Goal: Transaction & Acquisition: Purchase product/service

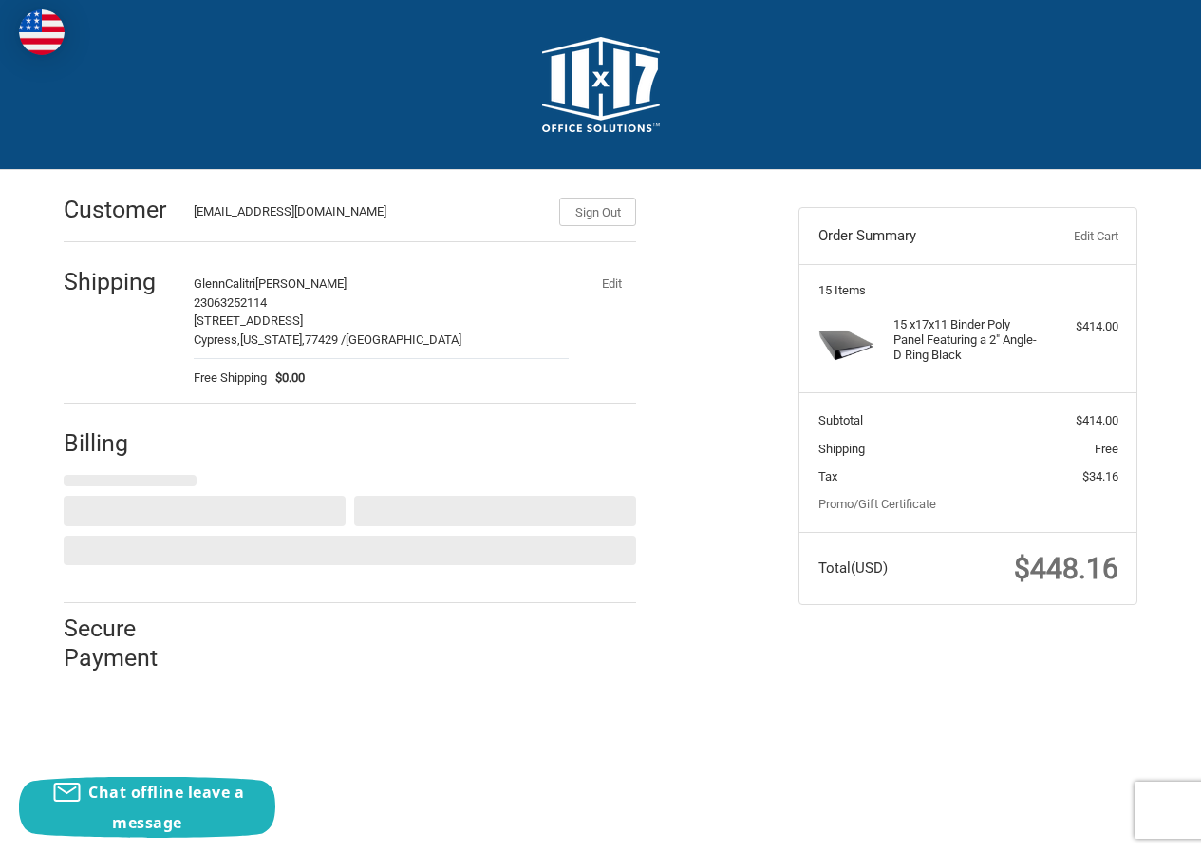
select select "US"
select select "IA"
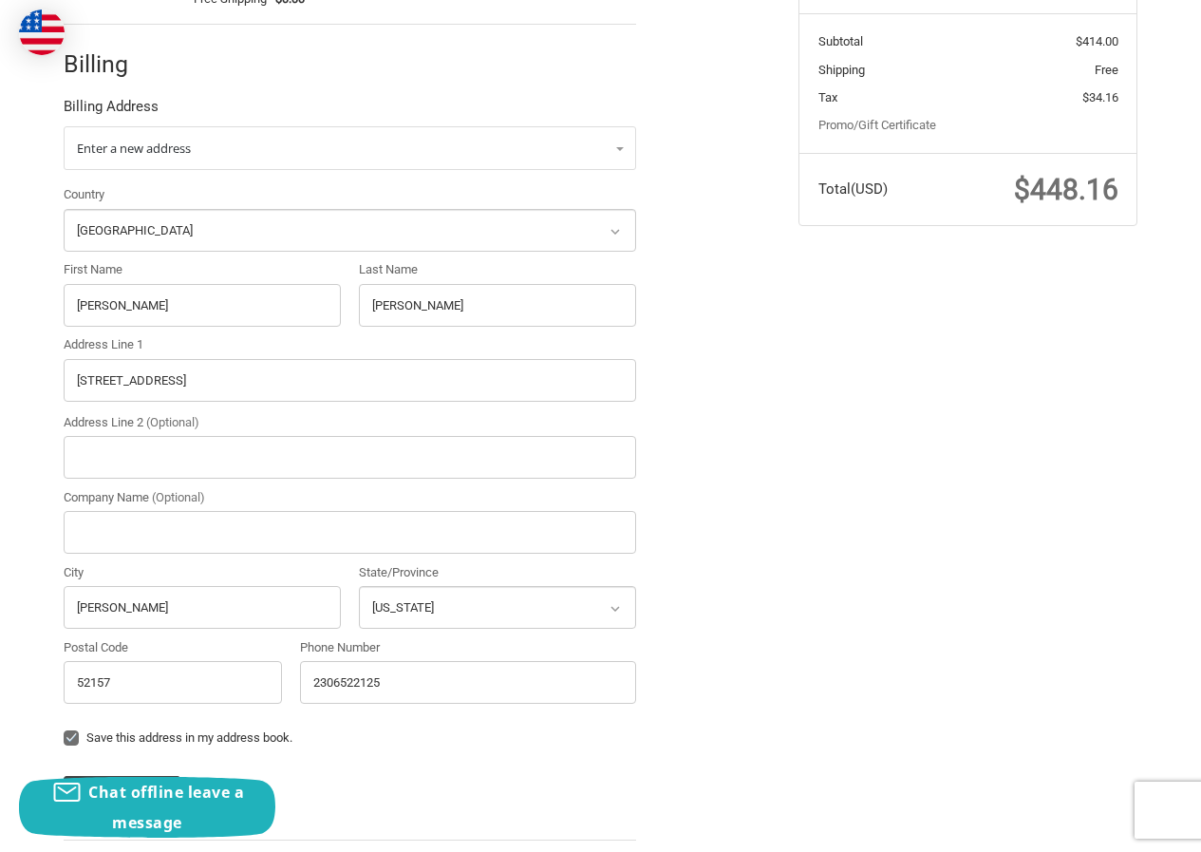
scroll to position [380, 0]
drag, startPoint x: 154, startPoint y: 310, endPoint x: 0, endPoint y: 304, distance: 153.9
click at [0, 304] on div "Customer GlennCalitri394@hotmail.com Sign Out Shipping GlennCalitri Ryan Geo 23…" at bounding box center [600, 359] width 1201 height 1139
paste input "Beth Dayton"
drag, startPoint x: 99, startPoint y: 290, endPoint x: 191, endPoint y: 288, distance: 92.1
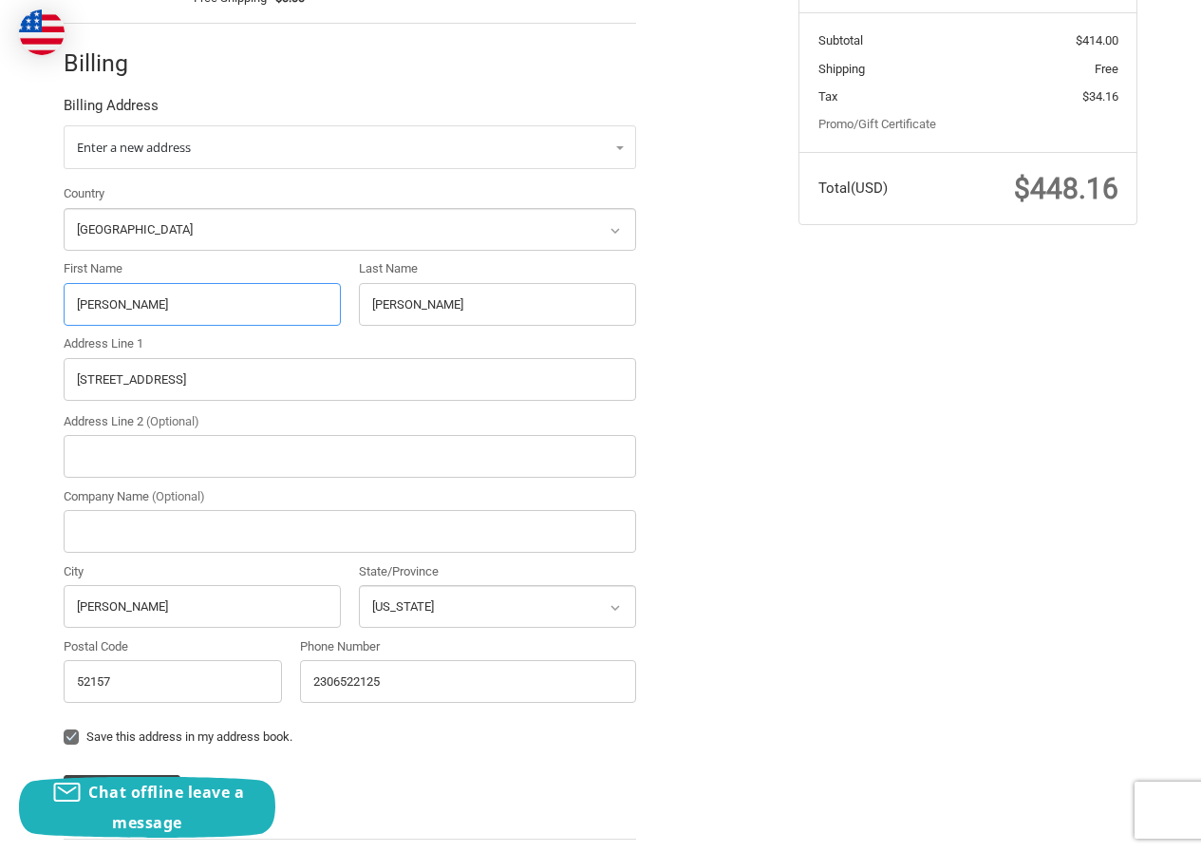
click at [191, 288] on input "Beth Dayton" at bounding box center [202, 304] width 277 height 43
click at [92, 314] on input "Beth Dayton" at bounding box center [202, 304] width 277 height 43
drag, startPoint x: 105, startPoint y: 303, endPoint x: 257, endPoint y: 306, distance: 151.9
click at [257, 306] on input "Beth Dayton" at bounding box center [202, 304] width 277 height 43
type input "[PERSON_NAME]"
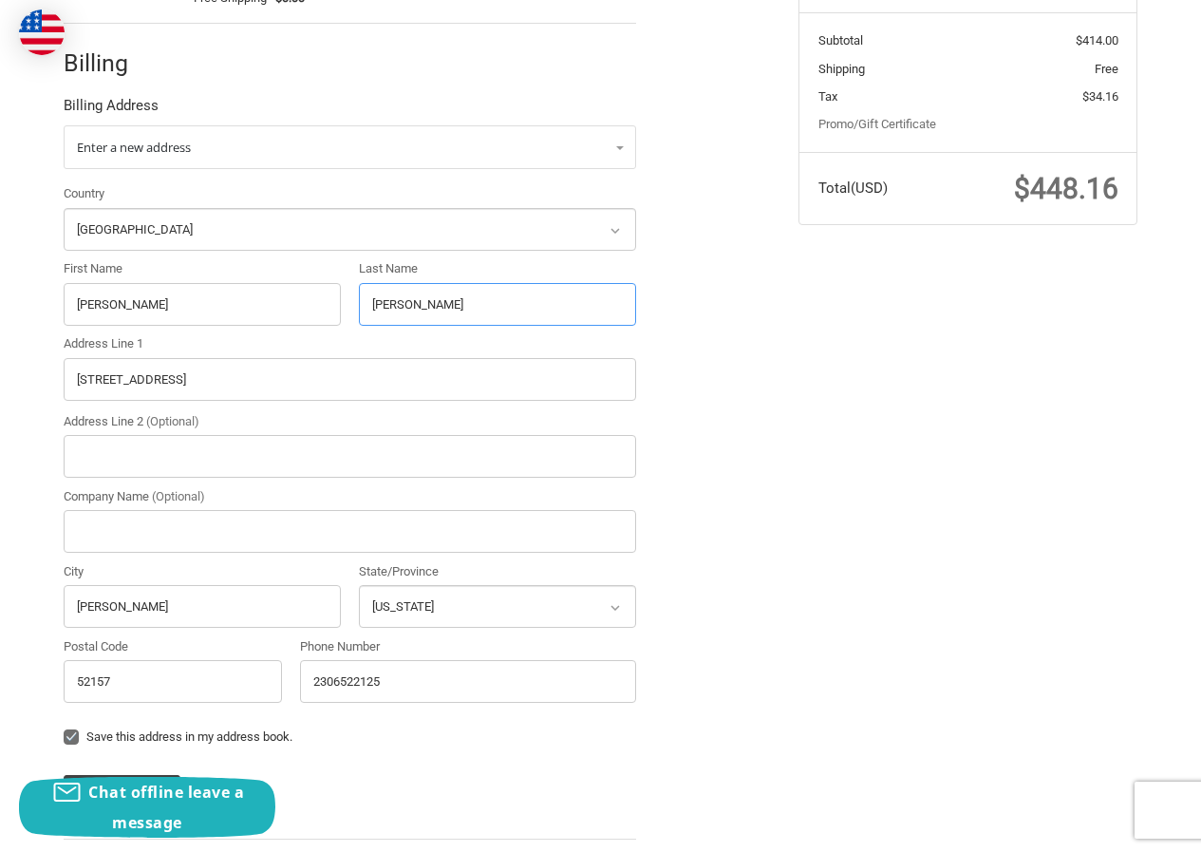
drag, startPoint x: 455, startPoint y: 298, endPoint x: 212, endPoint y: 292, distance: 243.1
click at [206, 292] on div "Country Select a country Afghanistan Åland Islands Albania Algeria American Sam…" at bounding box center [350, 447] width 592 height 527
paste input "[GEOGRAPHIC_DATA]"
type input "[GEOGRAPHIC_DATA]"
drag, startPoint x: 178, startPoint y: 374, endPoint x: 81, endPoint y: 386, distance: 97.6
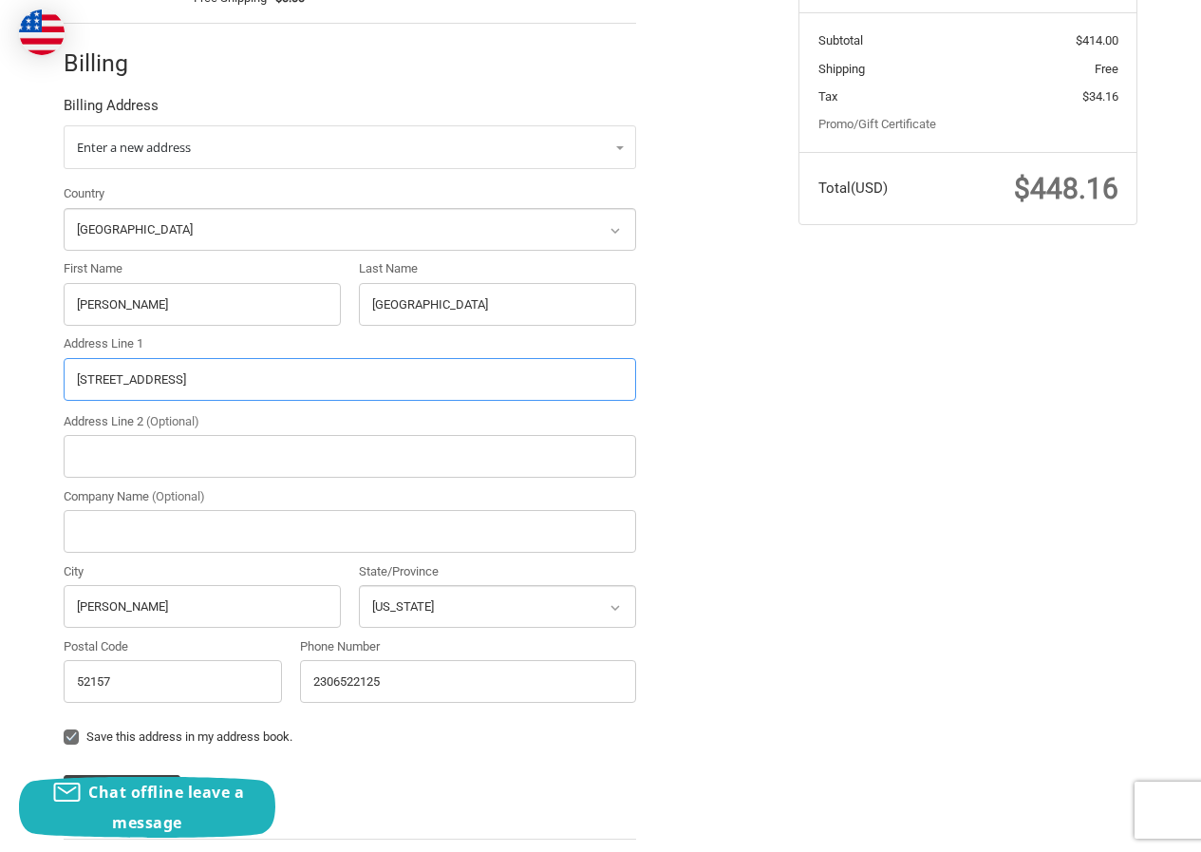
click at [84, 386] on input "17477 Lariat RdMc" at bounding box center [350, 379] width 573 height 43
click at [216, 386] on input "17477 Lariat RdMc" at bounding box center [350, 379] width 573 height 43
click at [231, 377] on input "17477 Lariat RdMc" at bounding box center [350, 379] width 573 height 43
drag, startPoint x: 227, startPoint y: 378, endPoint x: 0, endPoint y: 376, distance: 226.9
click at [0, 376] on div "Customer GlennCalitri394@hotmail.com Sign Out Shipping GlennCalitri Ryan Geo 23…" at bounding box center [600, 359] width 1201 height 1139
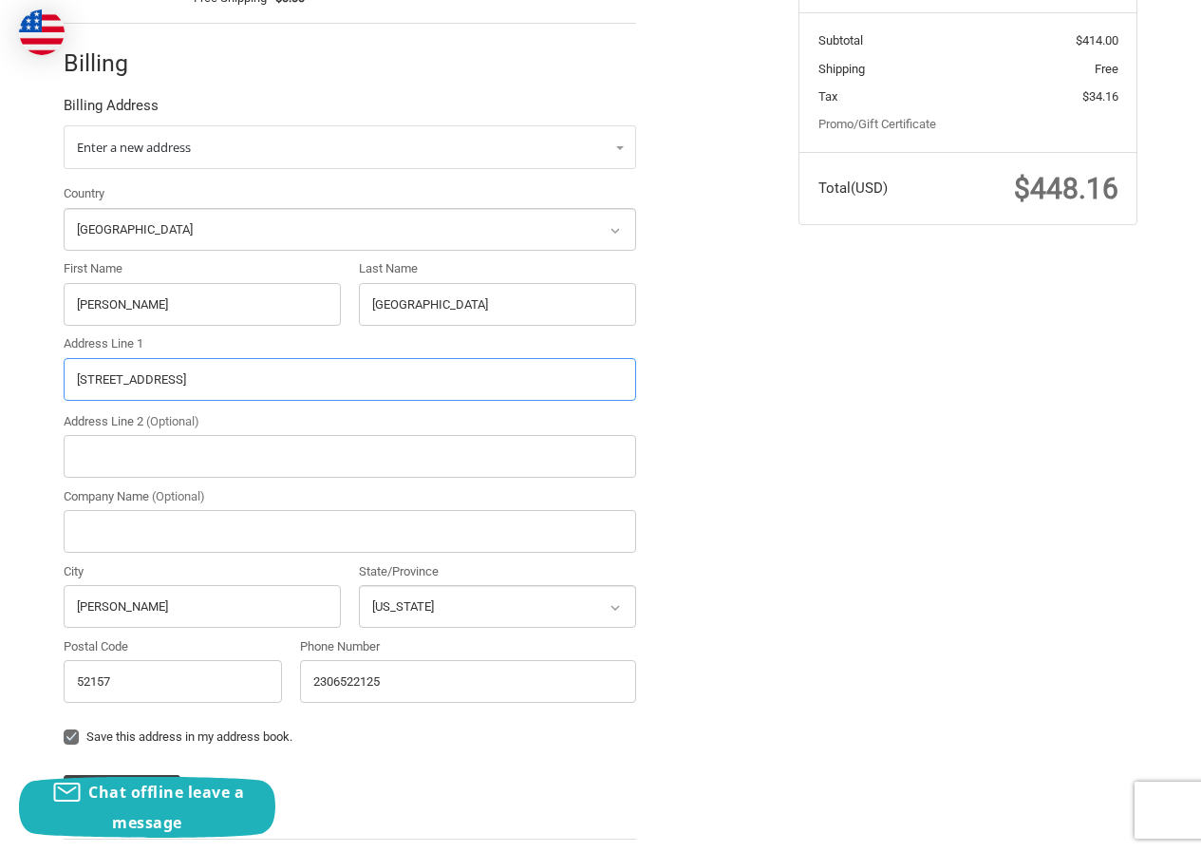
paste input "5806 Huckum Road, Rochdale, Maryland, 21659"
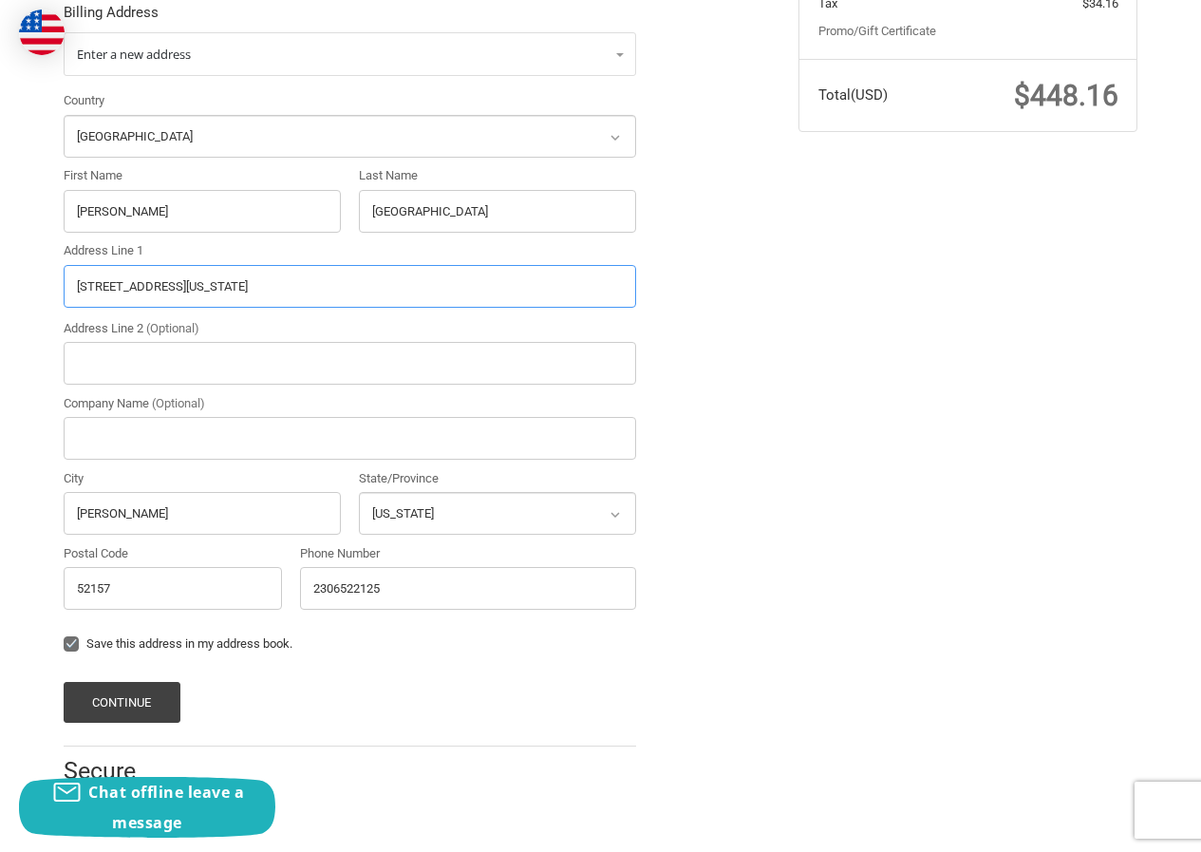
scroll to position [476, 0]
click at [326, 280] on input "5806 Huckum Road, Rochdale, Maryland, 21659" at bounding box center [350, 283] width 573 height 43
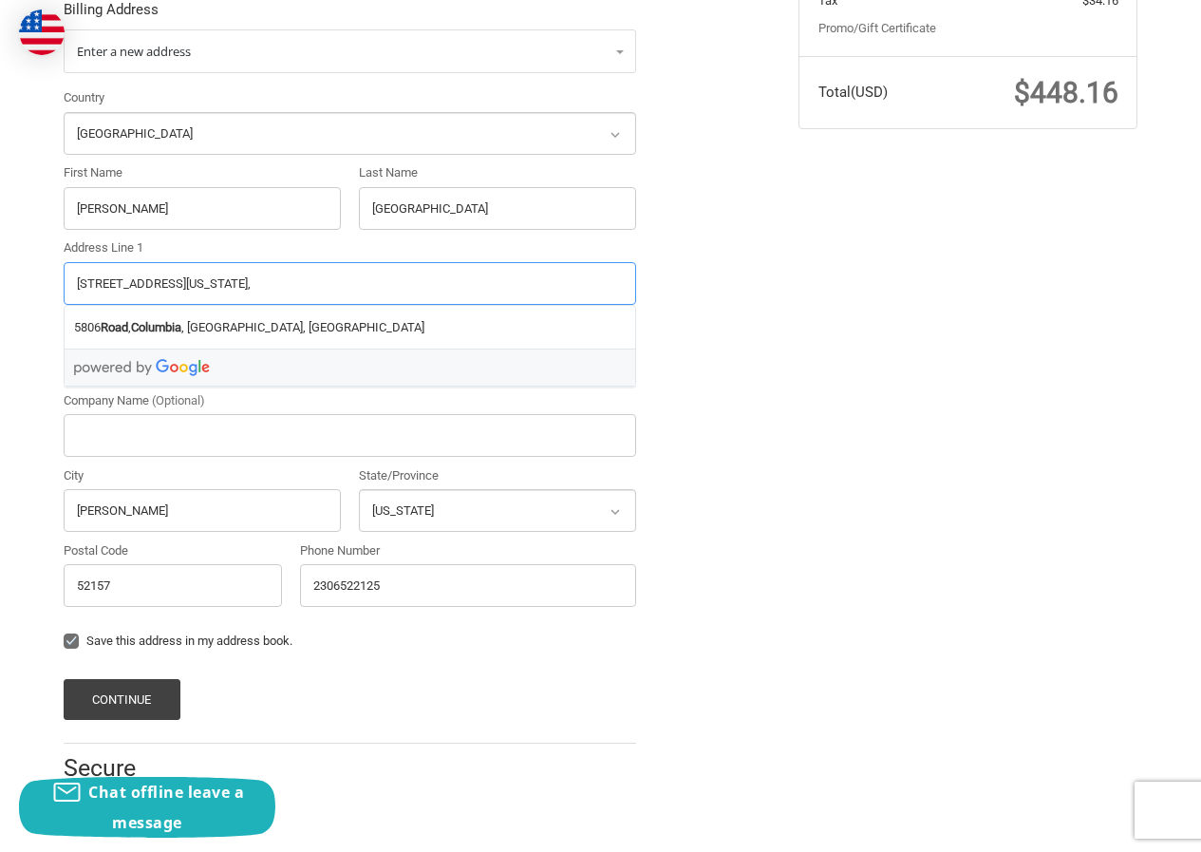
type input "5806 Huckum Road, Rochdale, Maryland,"
drag, startPoint x: 219, startPoint y: 574, endPoint x: 0, endPoint y: 577, distance: 219.4
click at [0, 575] on div "Customer GlennCalitri394@hotmail.com Sign Out Shipping GlennCalitri Ryan Geo 23…" at bounding box center [600, 263] width 1201 height 1139
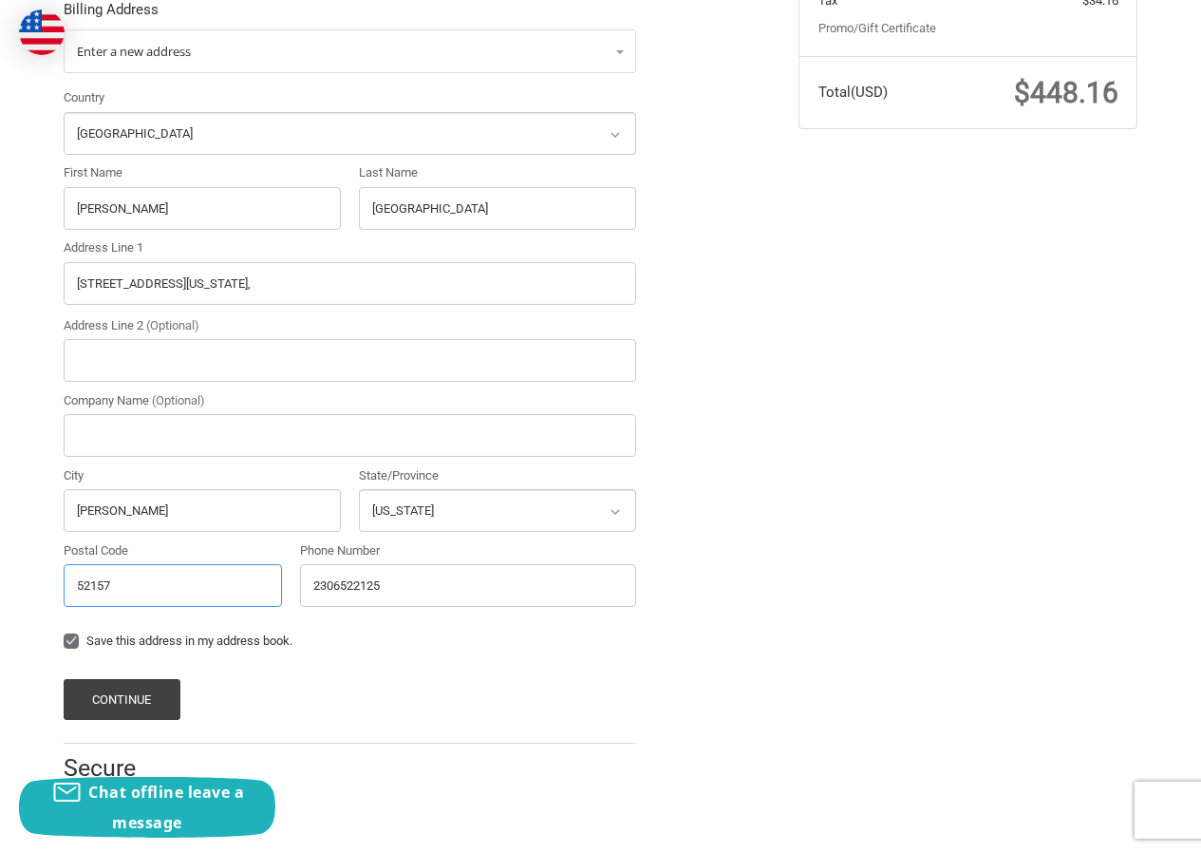
paste input "21659"
type input "21659"
click at [214, 281] on input "5806 Huckum Road, Rochdale, Maryland," at bounding box center [350, 283] width 573 height 43
click at [213, 283] on input "5806 Huckum Road, Rochdale, Maryland," at bounding box center [350, 283] width 573 height 43
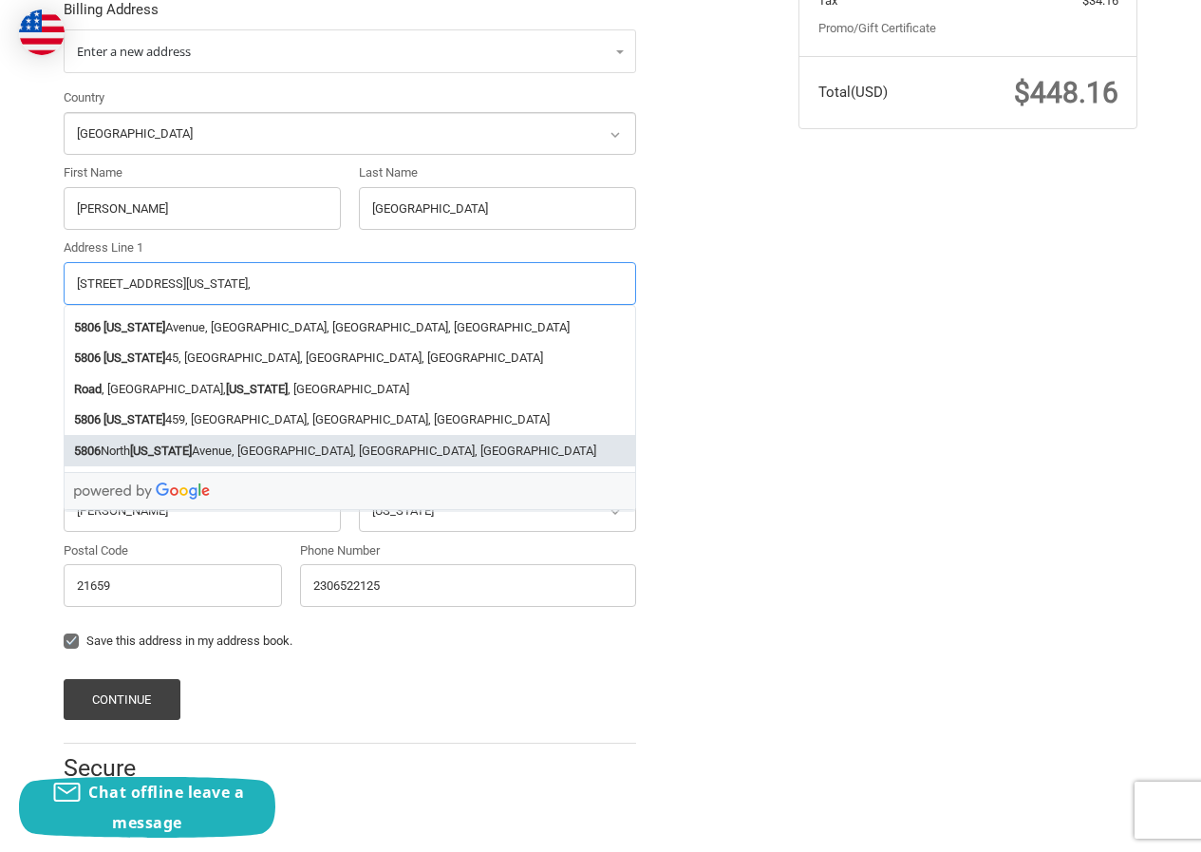
type input "5806 Huckum Road, , Maryland,"
drag, startPoint x: 112, startPoint y: 517, endPoint x: 19, endPoint y: 513, distance: 93.1
click at [26, 514] on div "Customer GlennCalitri394@hotmail.com Sign Out Shipping GlennCalitri Ryan Geo 23…" at bounding box center [600, 263] width 1201 height 1139
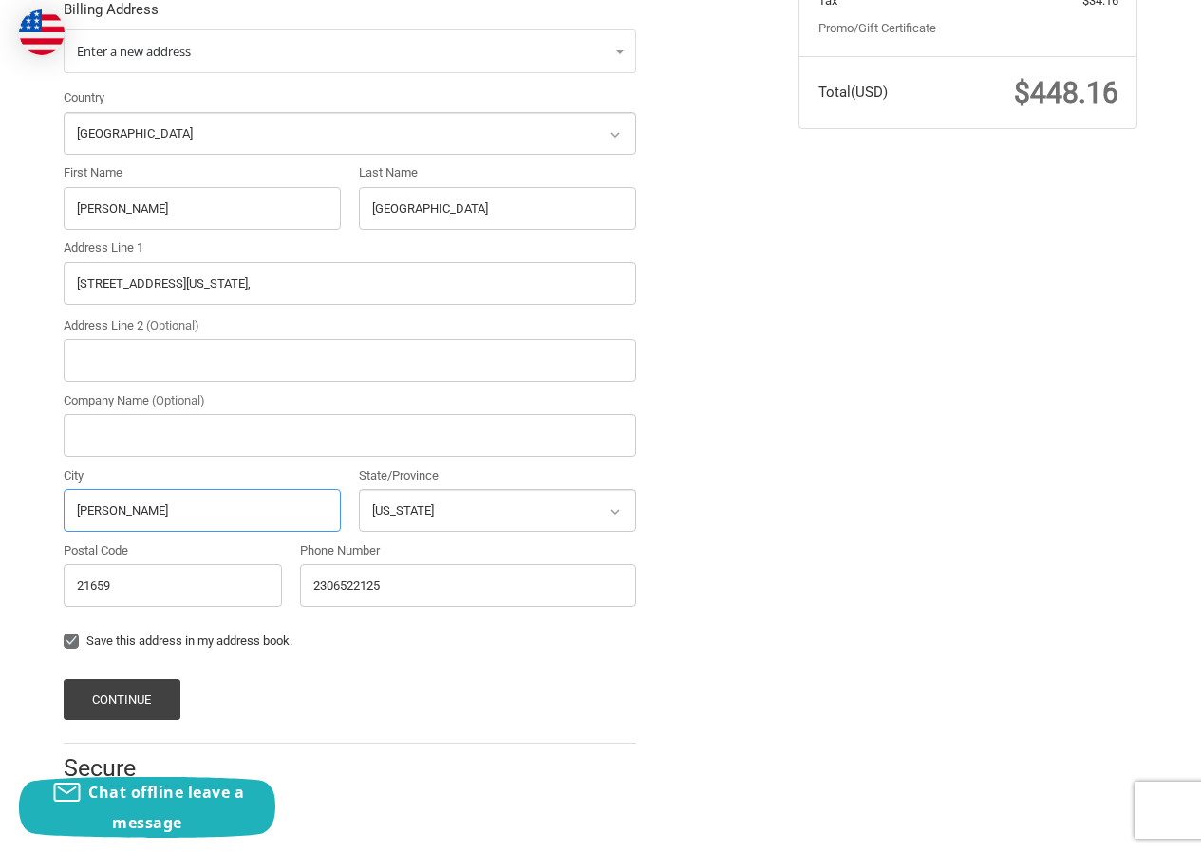
paste input "Rochdale"
type input "Rochdale"
drag, startPoint x: 185, startPoint y: 288, endPoint x: 363, endPoint y: 288, distance: 177.6
click at [363, 288] on input "5806 Huckum Road, , Maryland," at bounding box center [350, 283] width 573 height 43
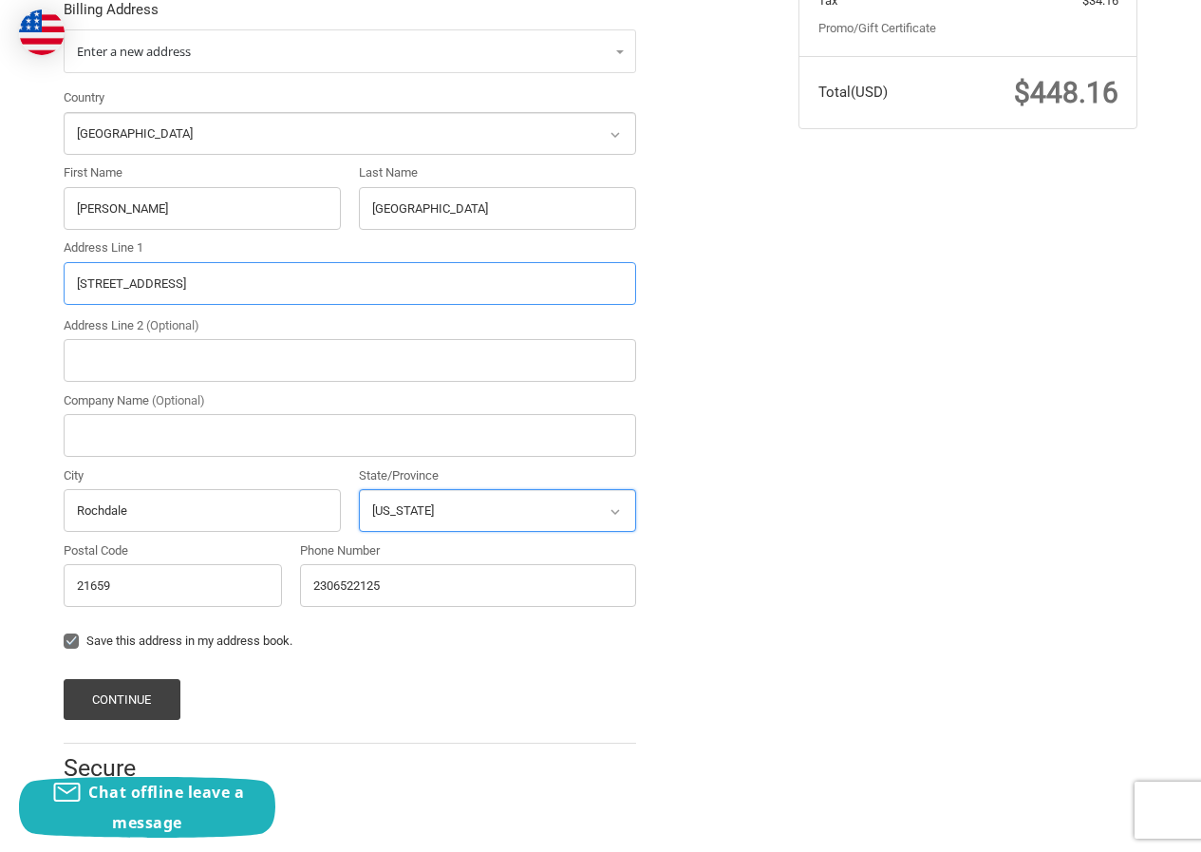
type input "[STREET_ADDRESS]"
click at [429, 516] on select "Select a state Alabama Alaska American Samoa Arizona Arkansas Armed Forces Amer…" at bounding box center [497, 510] width 277 height 43
select select "MD"
click at [359, 489] on select "Select a state Alabama Alaska American Samoa Arizona Arkansas Armed Forces Amer…" at bounding box center [497, 510] width 277 height 43
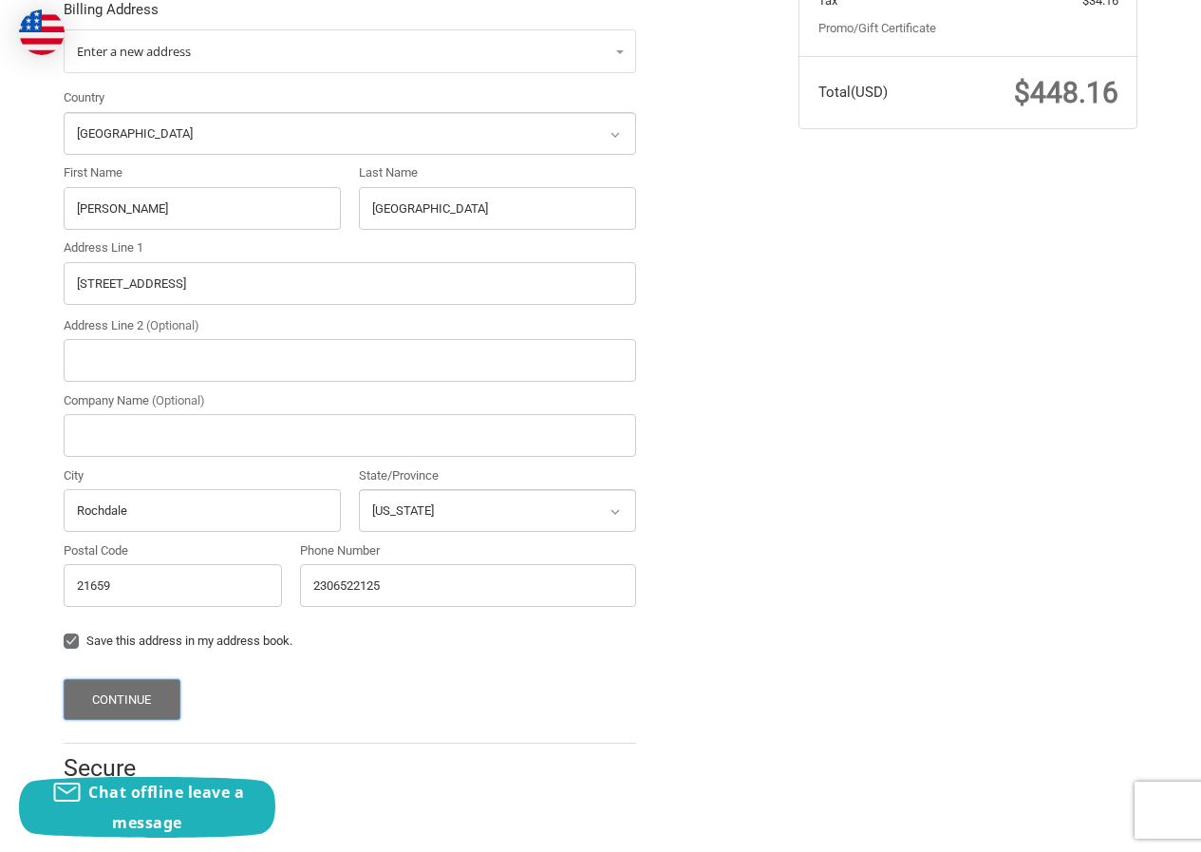
click at [116, 693] on button "Continue" at bounding box center [122, 699] width 117 height 41
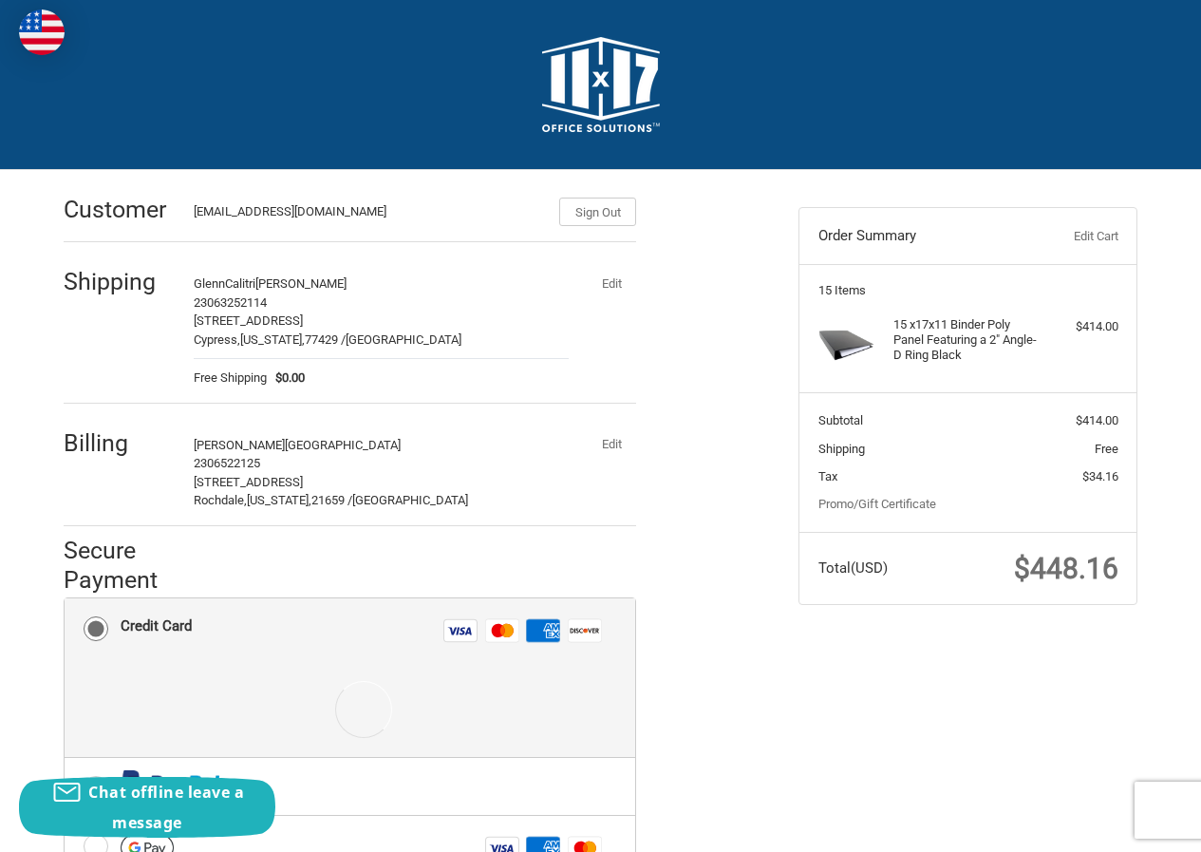
scroll to position [328, 0]
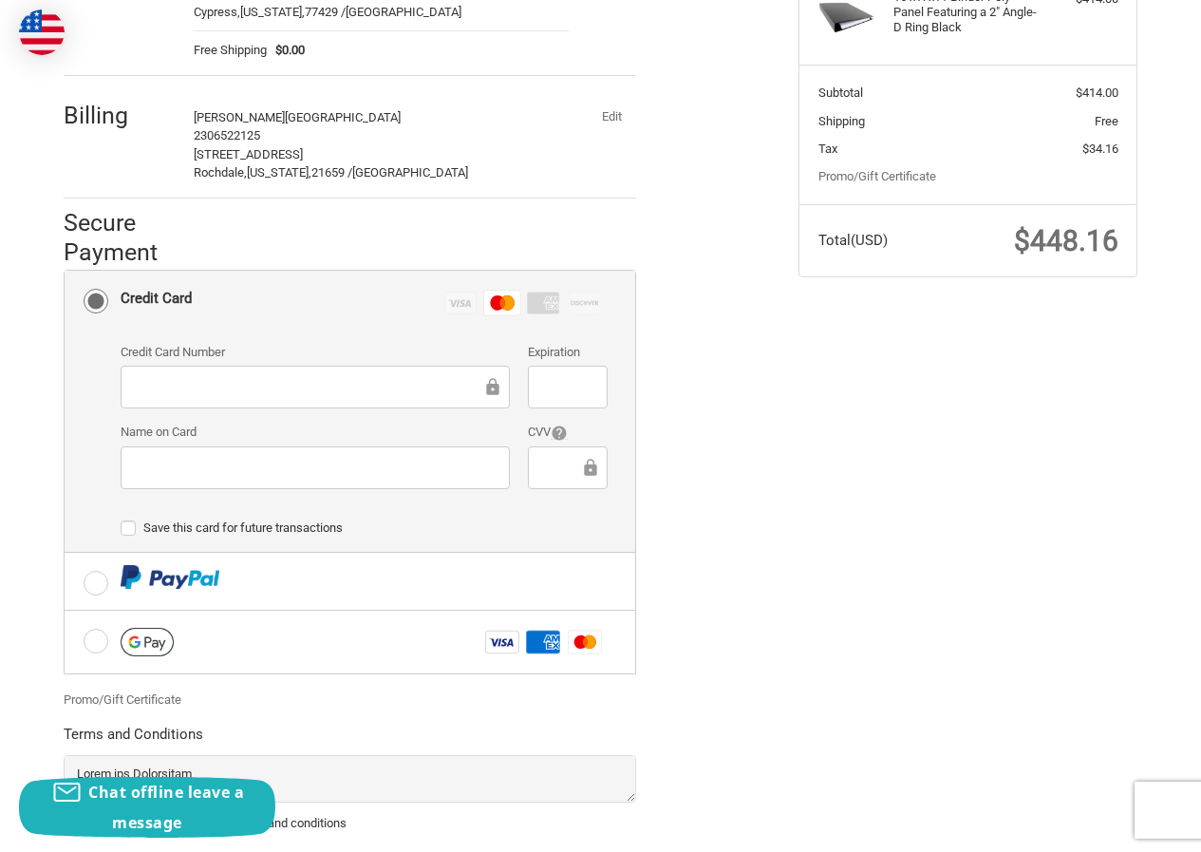
click at [544, 400] on div at bounding box center [567, 387] width 79 height 43
click at [564, 506] on div "Credit card Credit Card Number Expiration Name on Card CVV Payment Storage Opti…" at bounding box center [364, 442] width 487 height 217
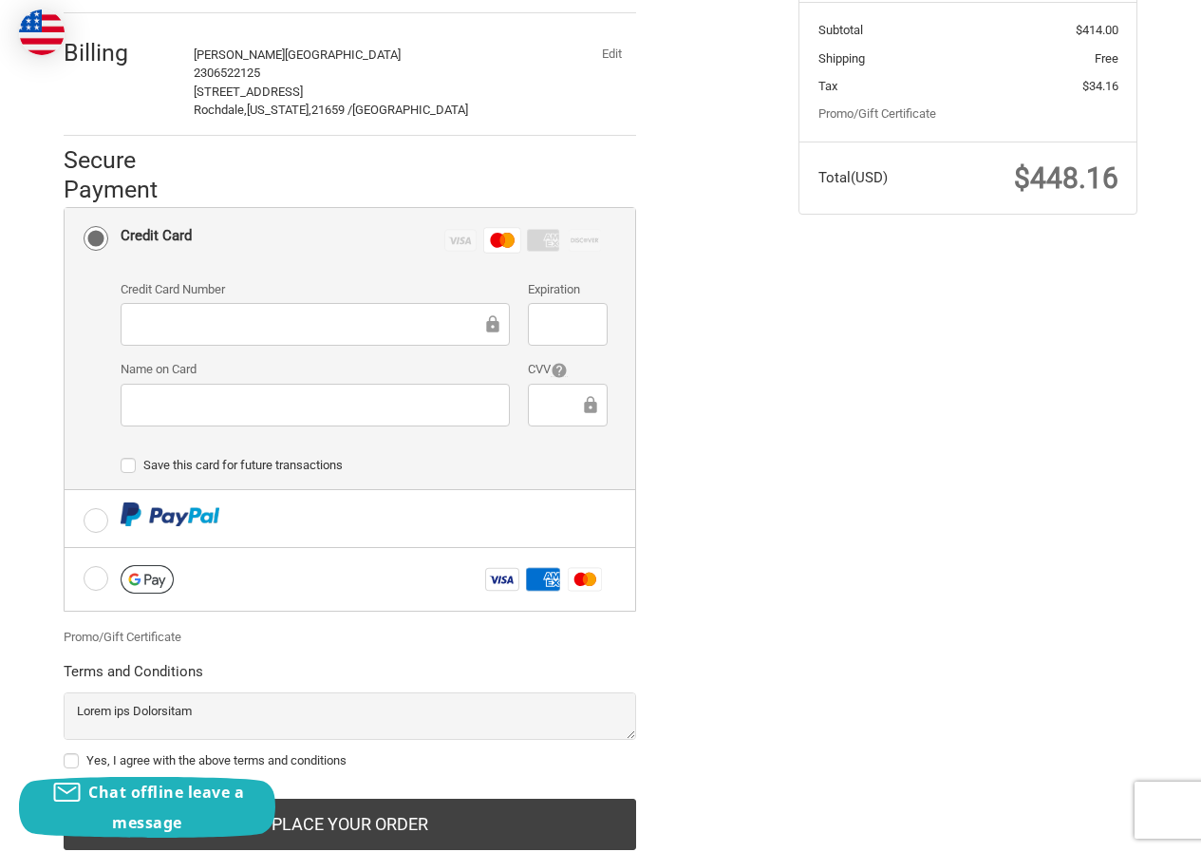
scroll to position [449, 0]
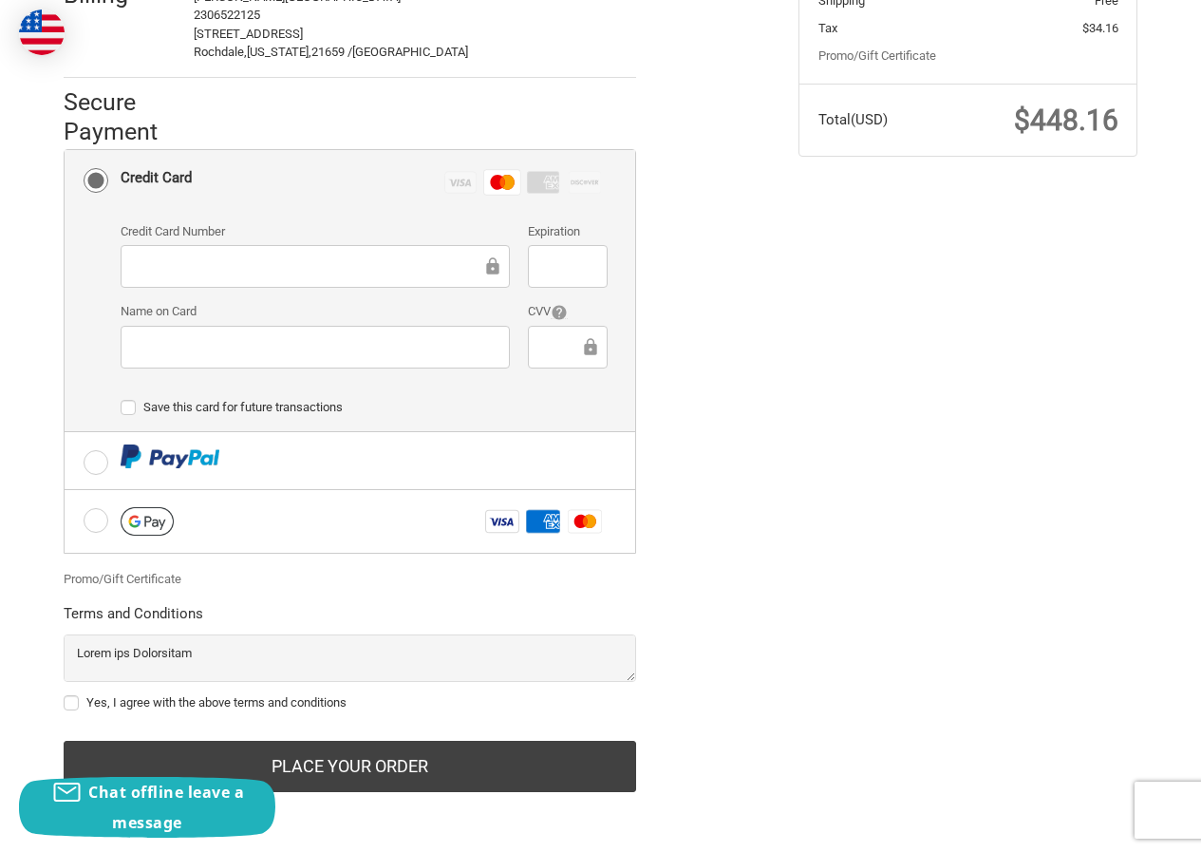
click at [191, 700] on label "Yes, I agree with the above terms and conditions" at bounding box center [350, 702] width 573 height 15
click at [65, 694] on input "Yes, I agree with the above terms and conditions" at bounding box center [64, 693] width 1 height 1
checkbox input "true"
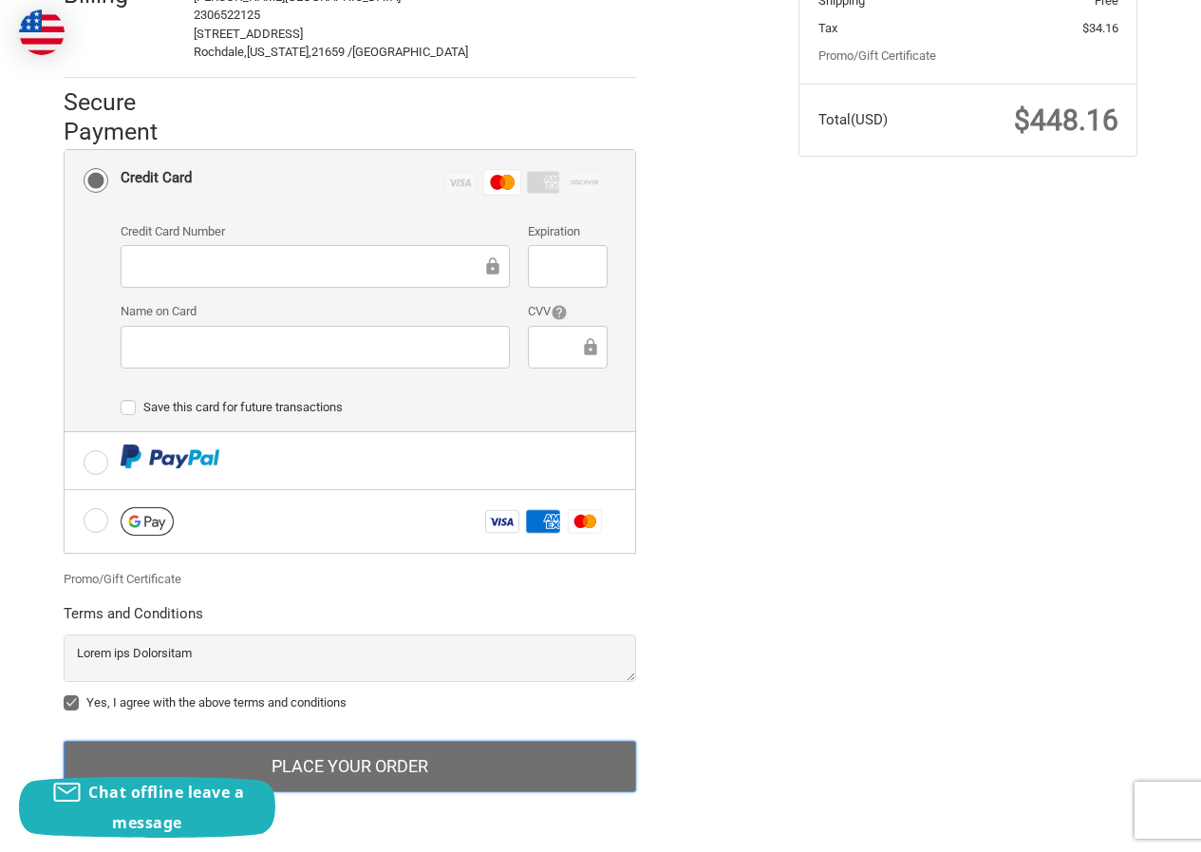
click at [327, 748] on button "Place Your Order" at bounding box center [350, 766] width 573 height 51
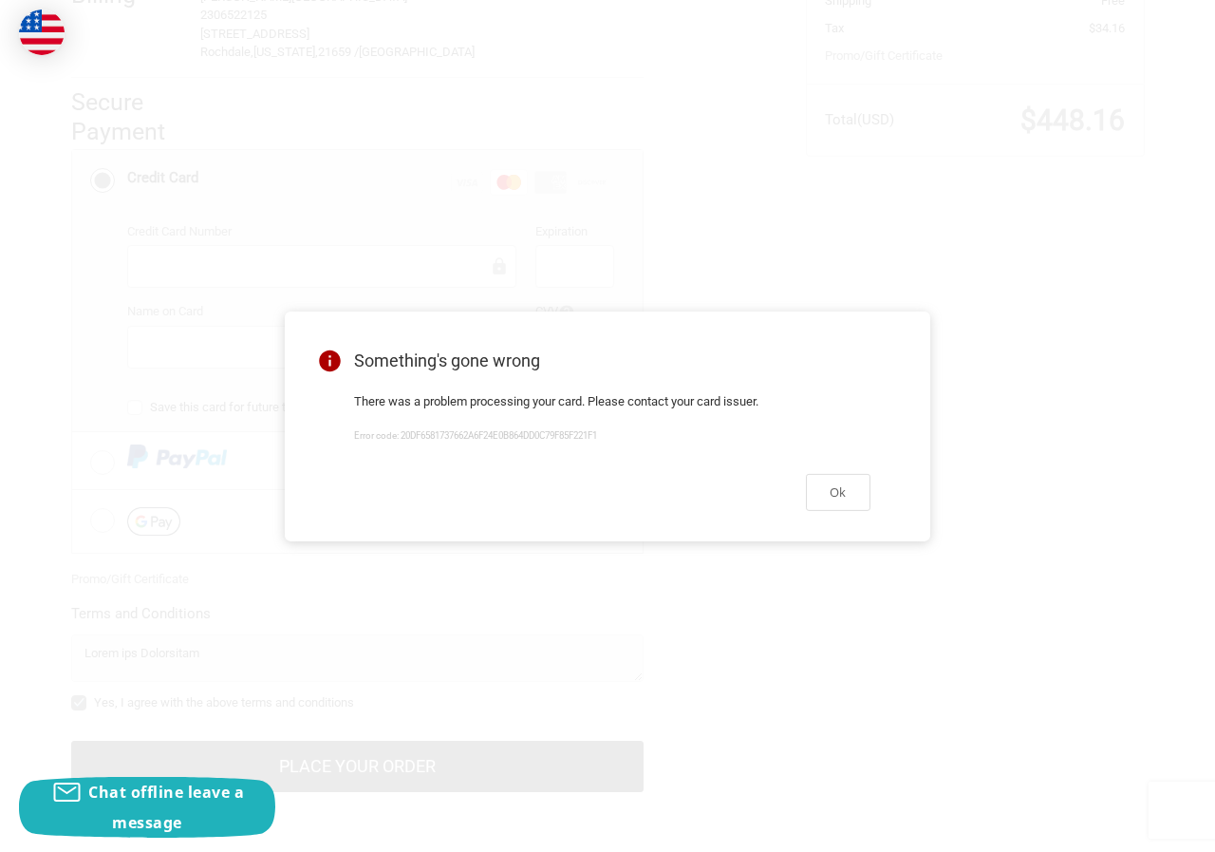
click at [884, 469] on div "Ok" at bounding box center [612, 492] width 562 height 79
drag, startPoint x: 865, startPoint y: 491, endPoint x: 874, endPoint y: 485, distance: 10.3
click at [870, 488] on button "Ok" at bounding box center [838, 492] width 65 height 37
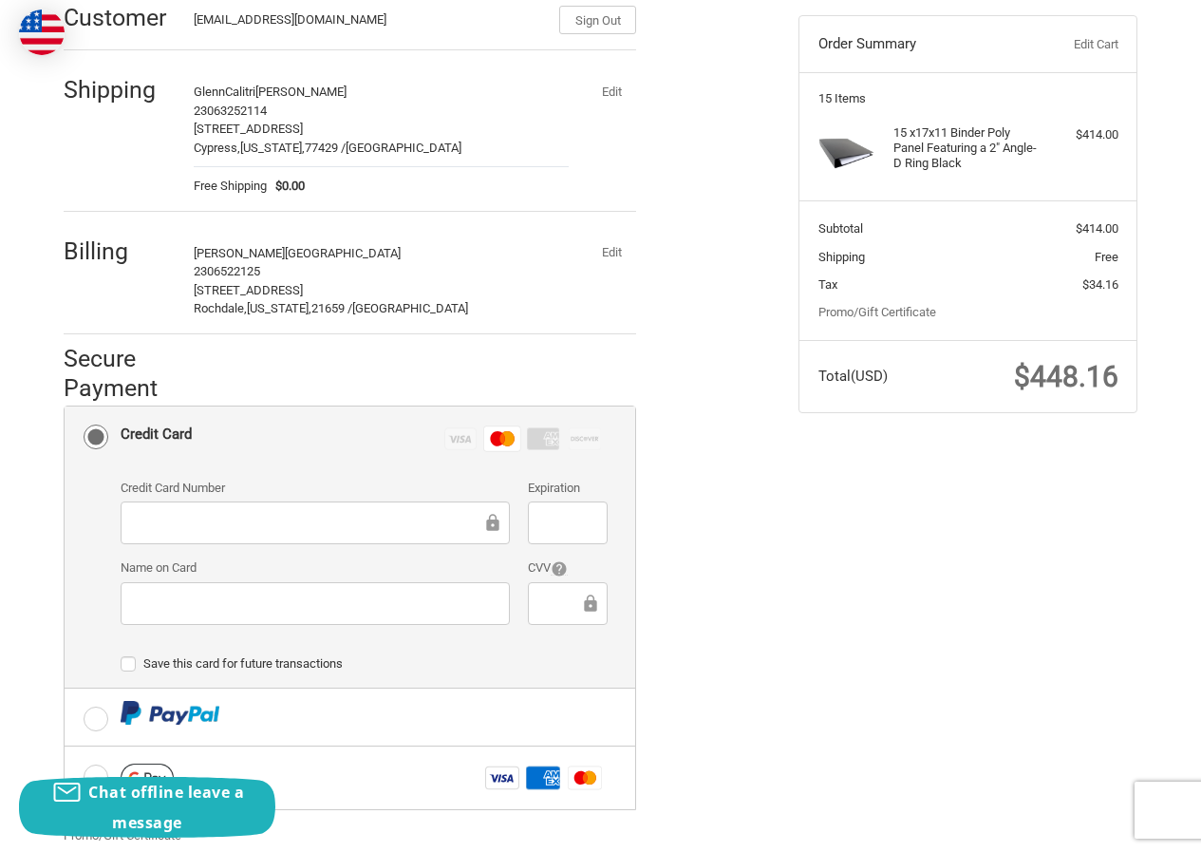
scroll to position [0, 0]
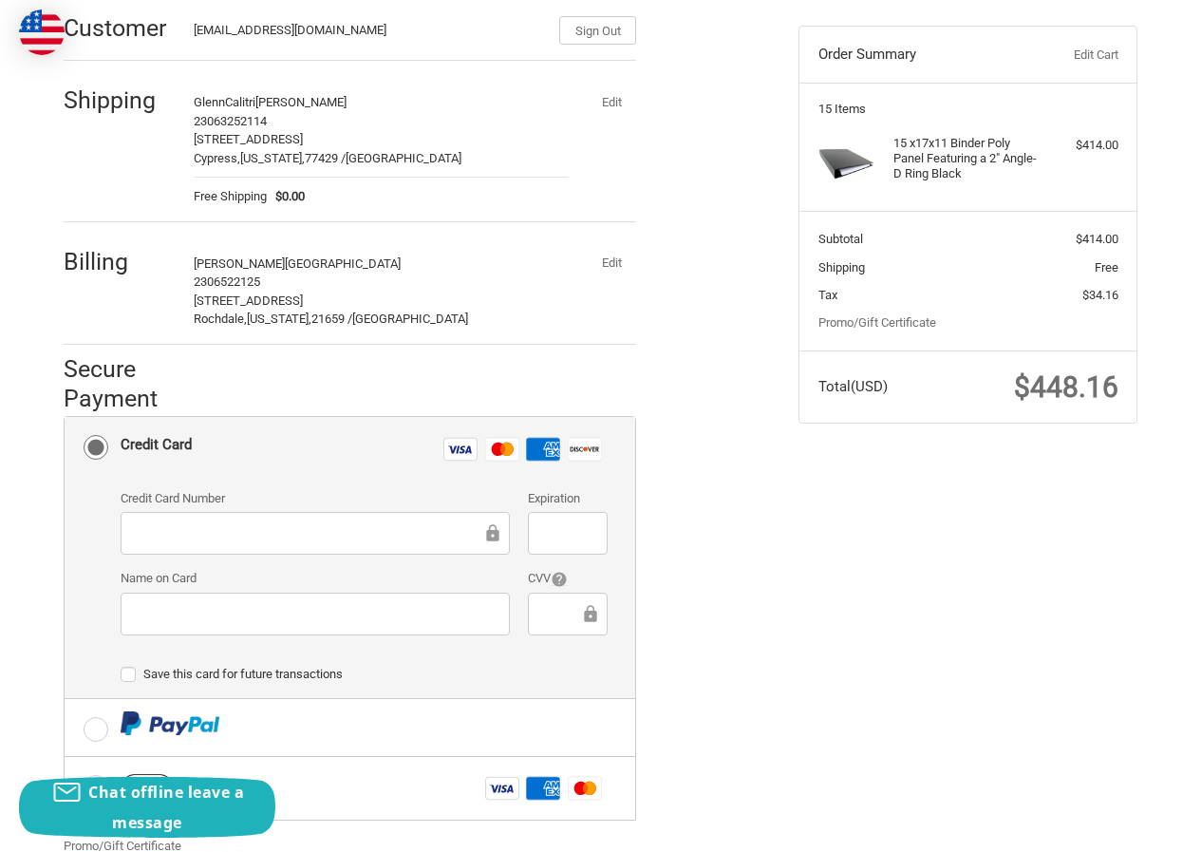
scroll to position [190, 0]
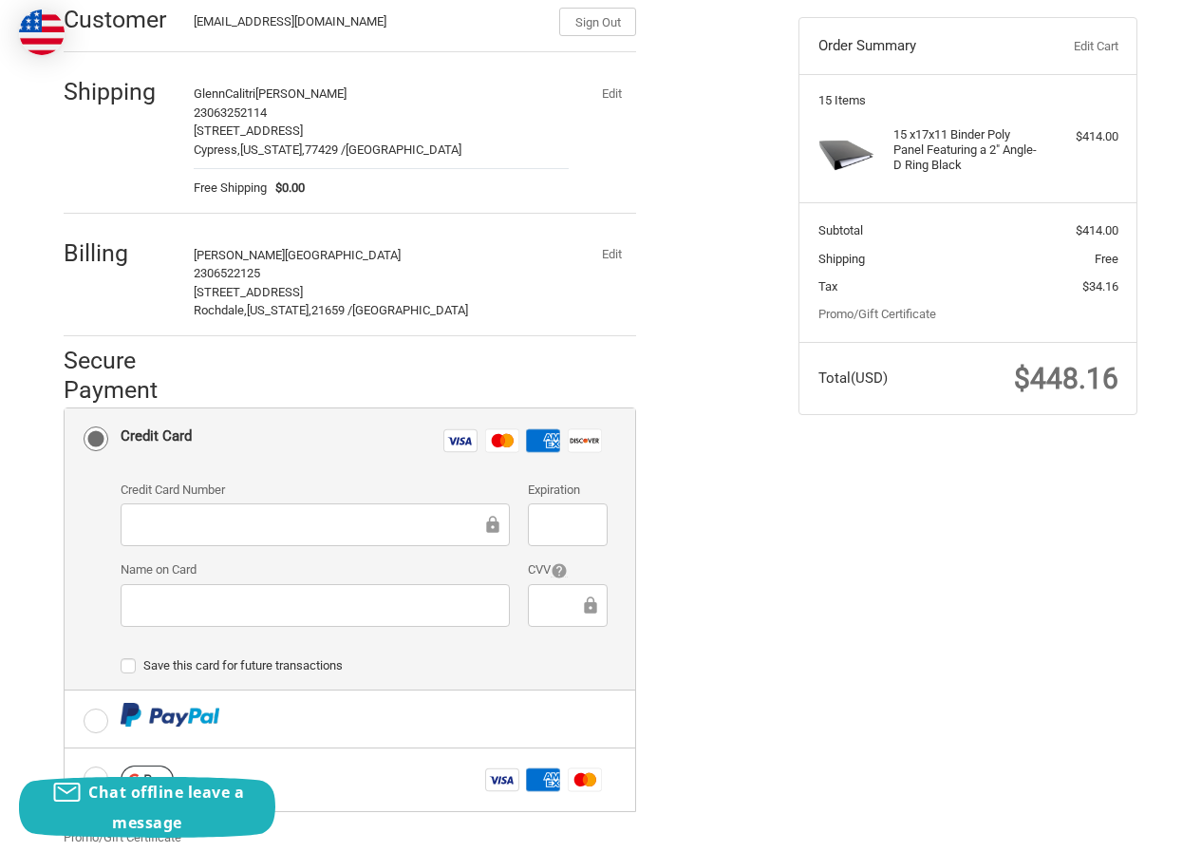
click at [599, 258] on button "Edit" at bounding box center [611, 254] width 49 height 27
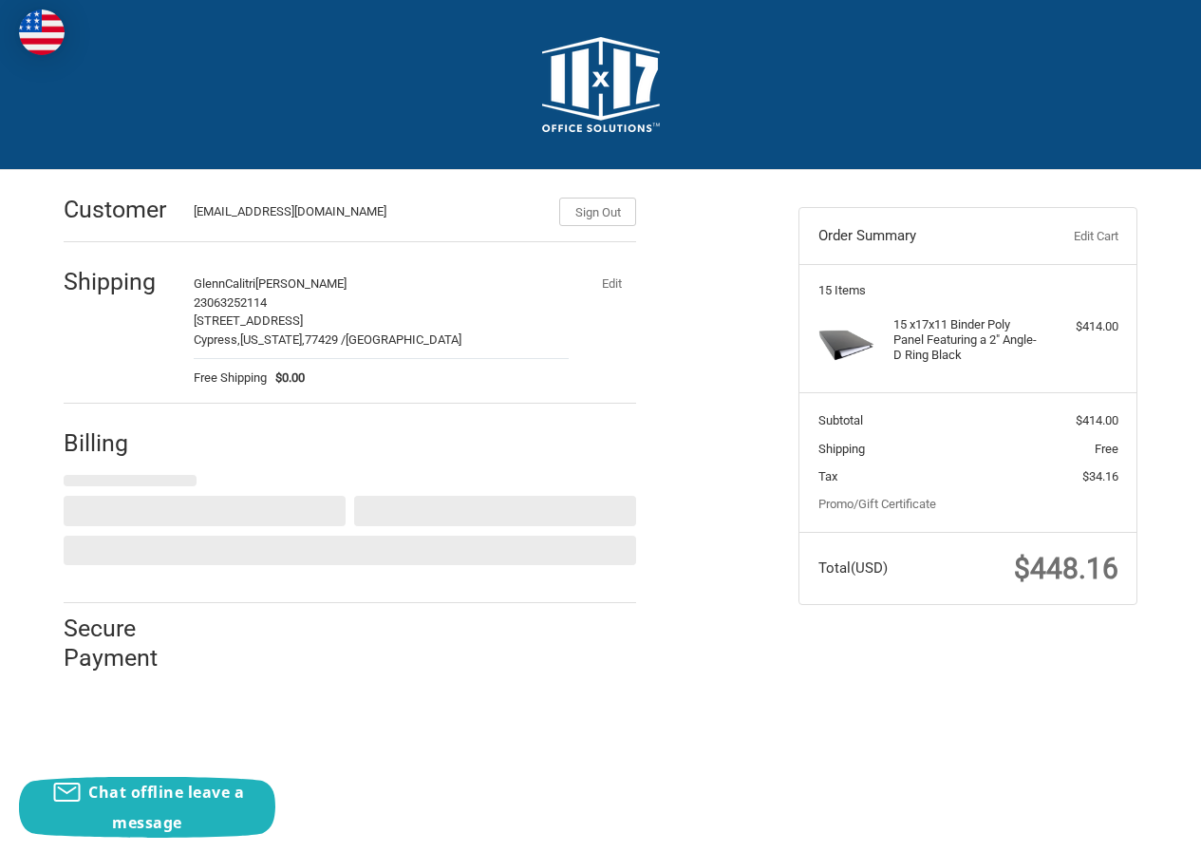
scroll to position [0, 0]
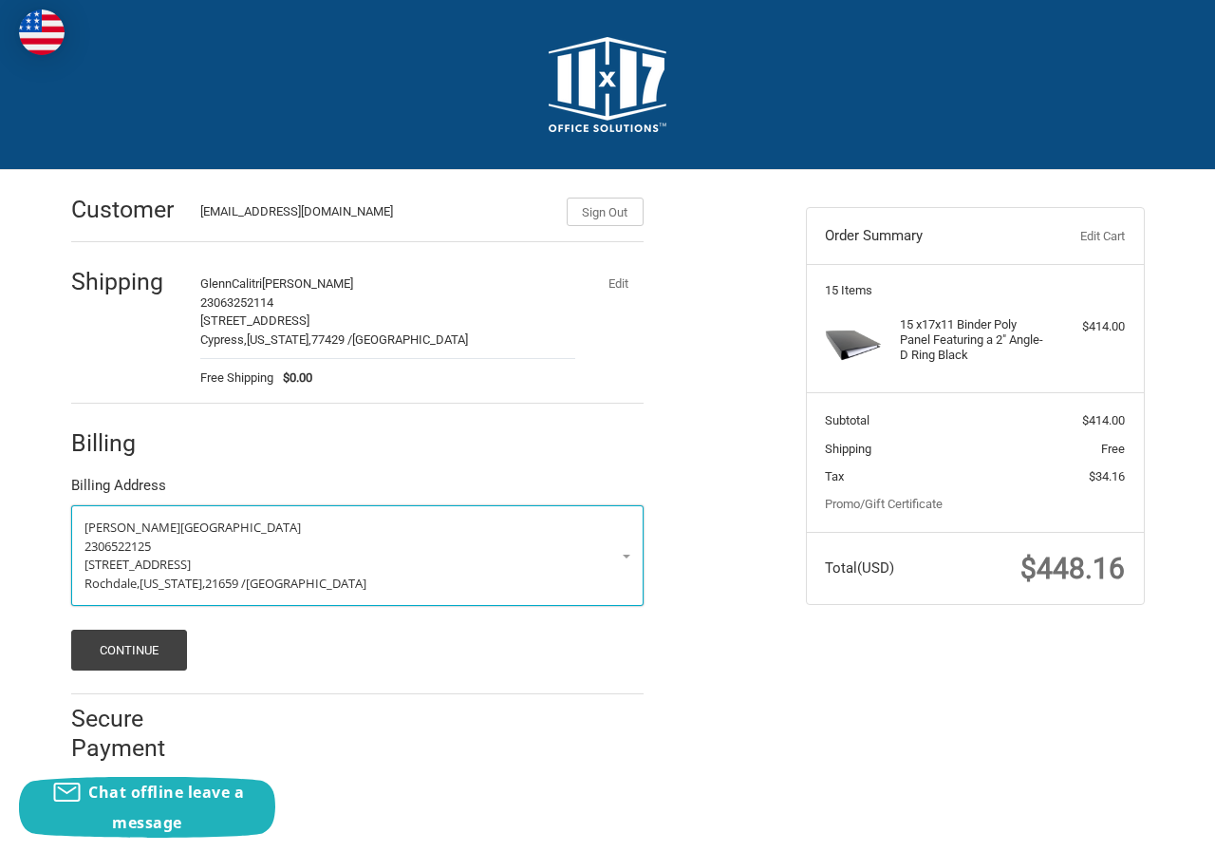
click at [184, 527] on p "Beth Dayton" at bounding box center [358, 527] width 546 height 19
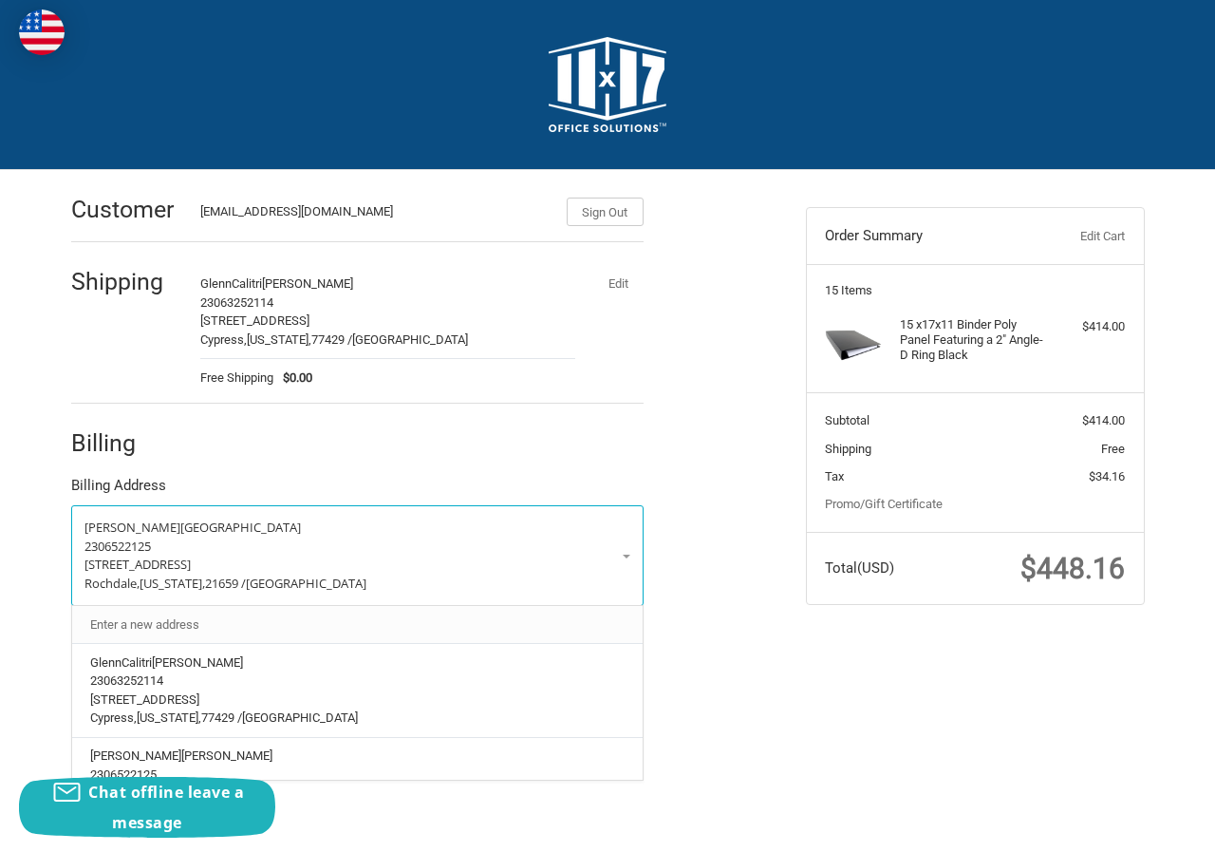
click at [210, 628] on link "Enter a new address" at bounding box center [357, 624] width 553 height 37
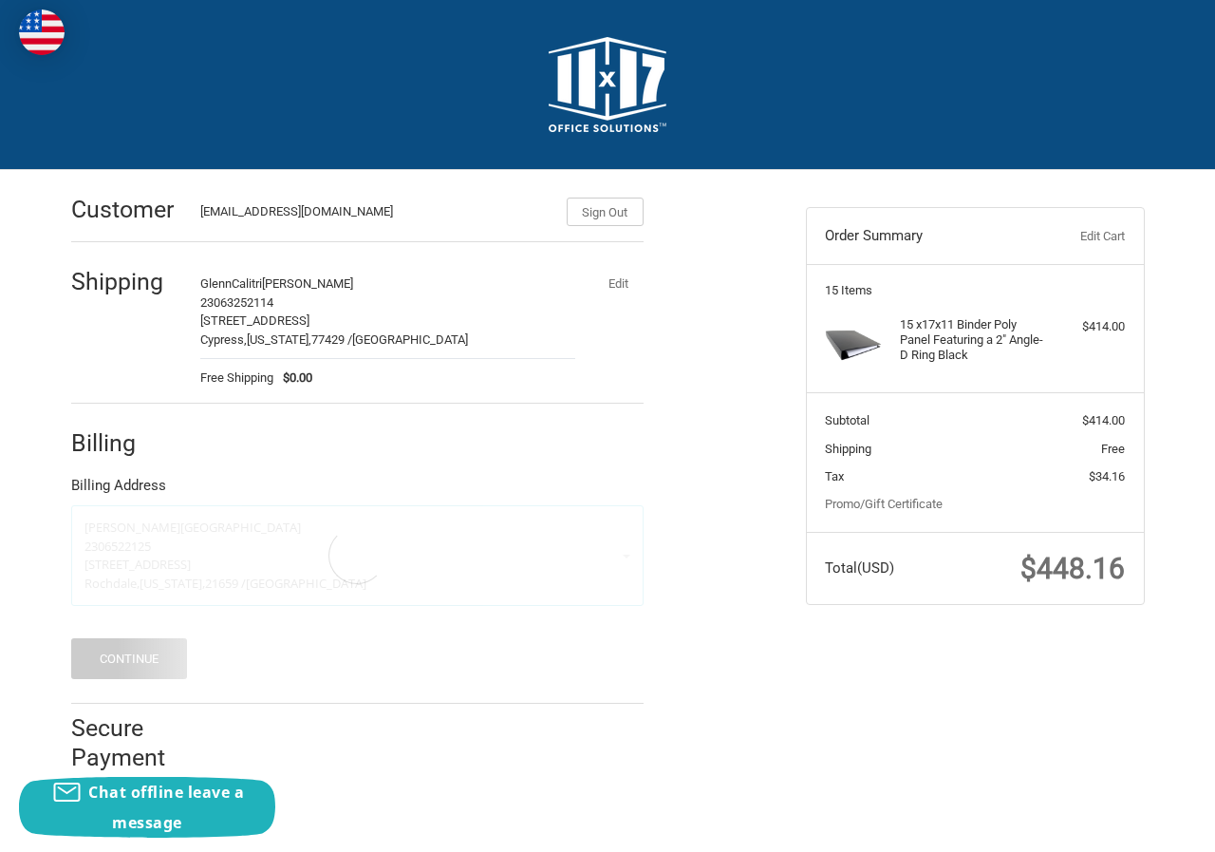
select select "US"
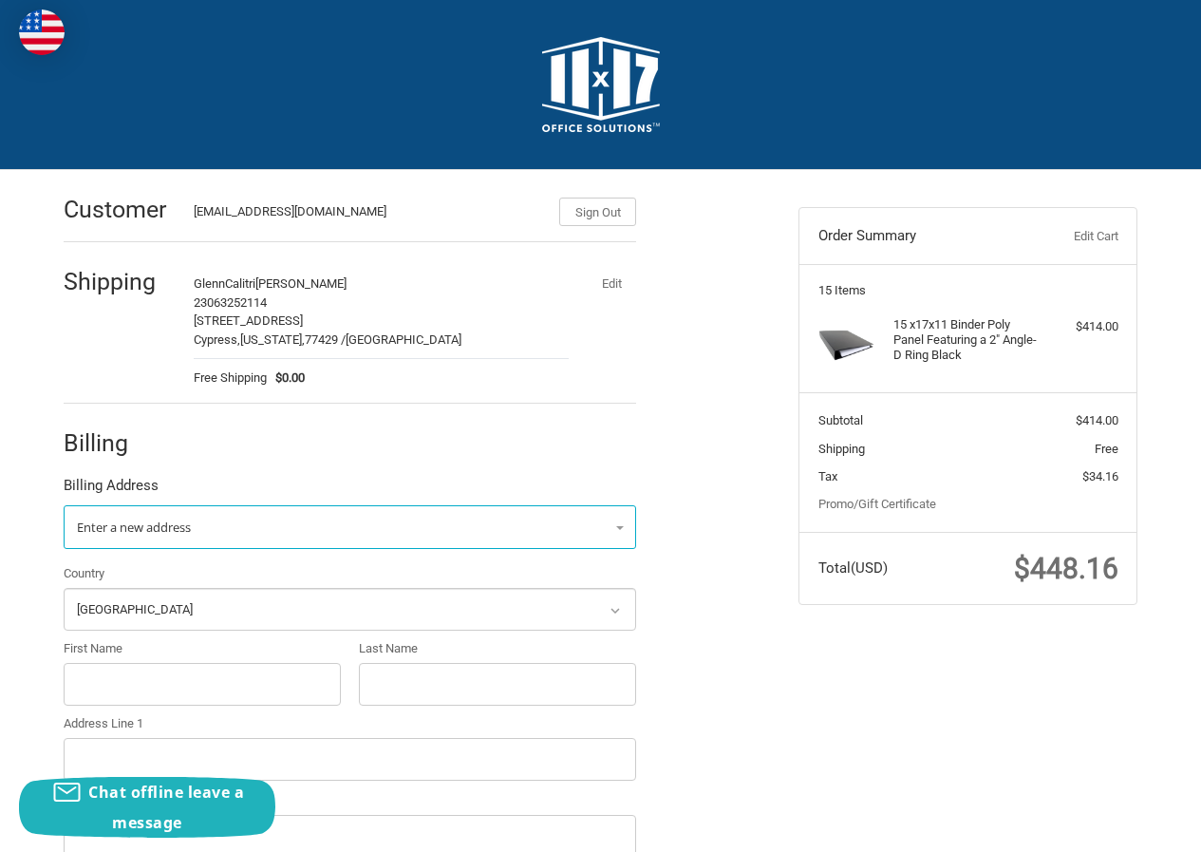
scroll to position [476, 0]
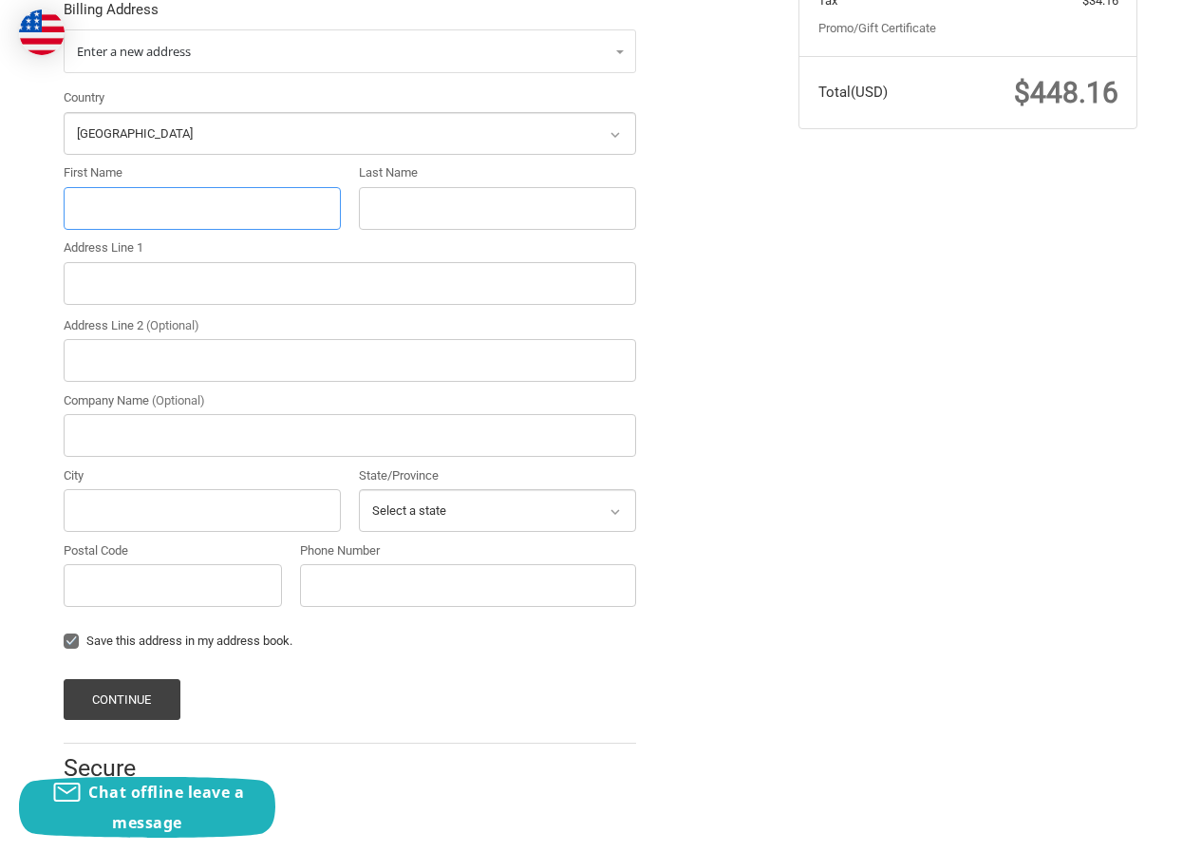
drag, startPoint x: 153, startPoint y: 187, endPoint x: 141, endPoint y: 190, distance: 11.7
click at [141, 190] on input "First Name" at bounding box center [202, 208] width 277 height 43
paste input "BERNADINE W MARTINEZ"
drag, startPoint x: 145, startPoint y: 208, endPoint x: 694, endPoint y: 226, distance: 549.1
click at [737, 227] on div "Customer GlennCalitri394@hotmail.com Sign Out Shipping GlennCalitri Ryan Geo 23…" at bounding box center [416, 254] width 735 height 1120
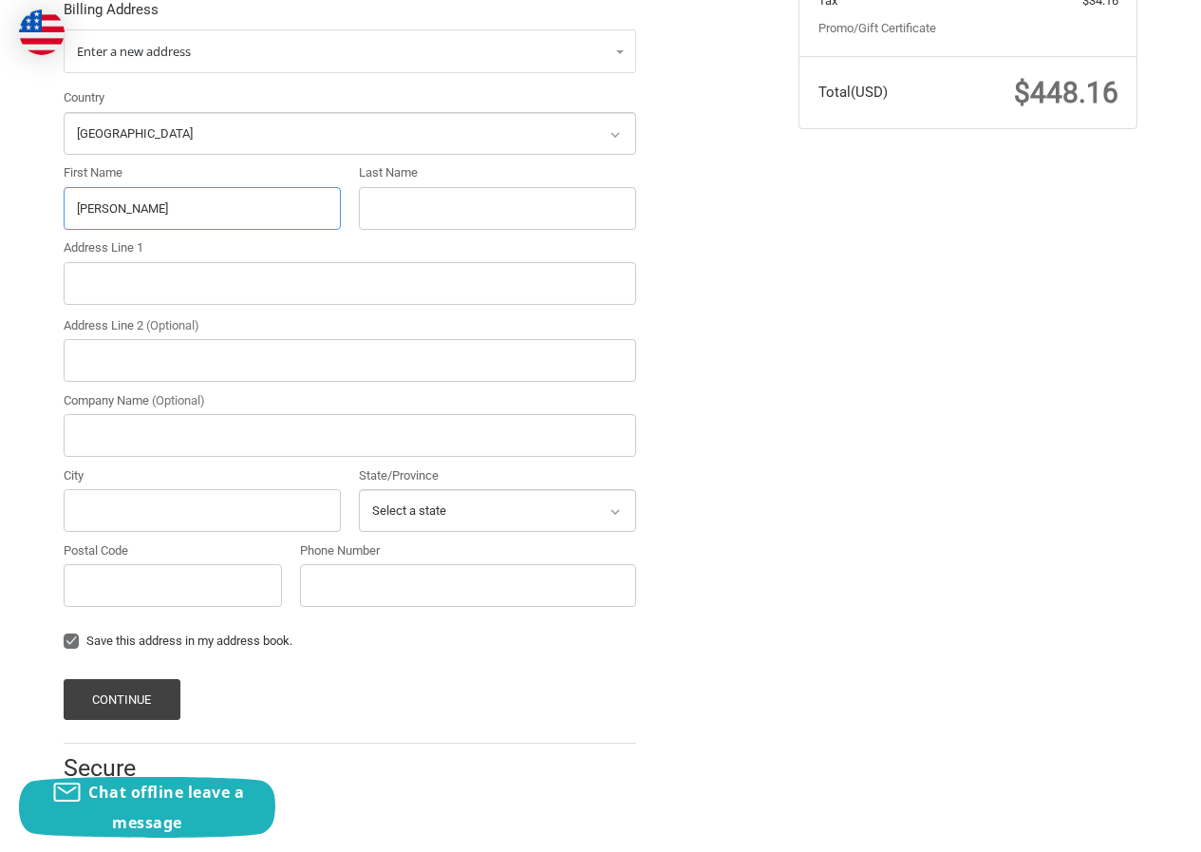
type input "BERNADINE"
click at [489, 219] on input "Last Name" at bounding box center [497, 208] width 277 height 43
paste input "W MARTINEZ"
type input "W MARTINEZ"
click at [192, 298] on input "Address Line 1" at bounding box center [350, 283] width 573 height 43
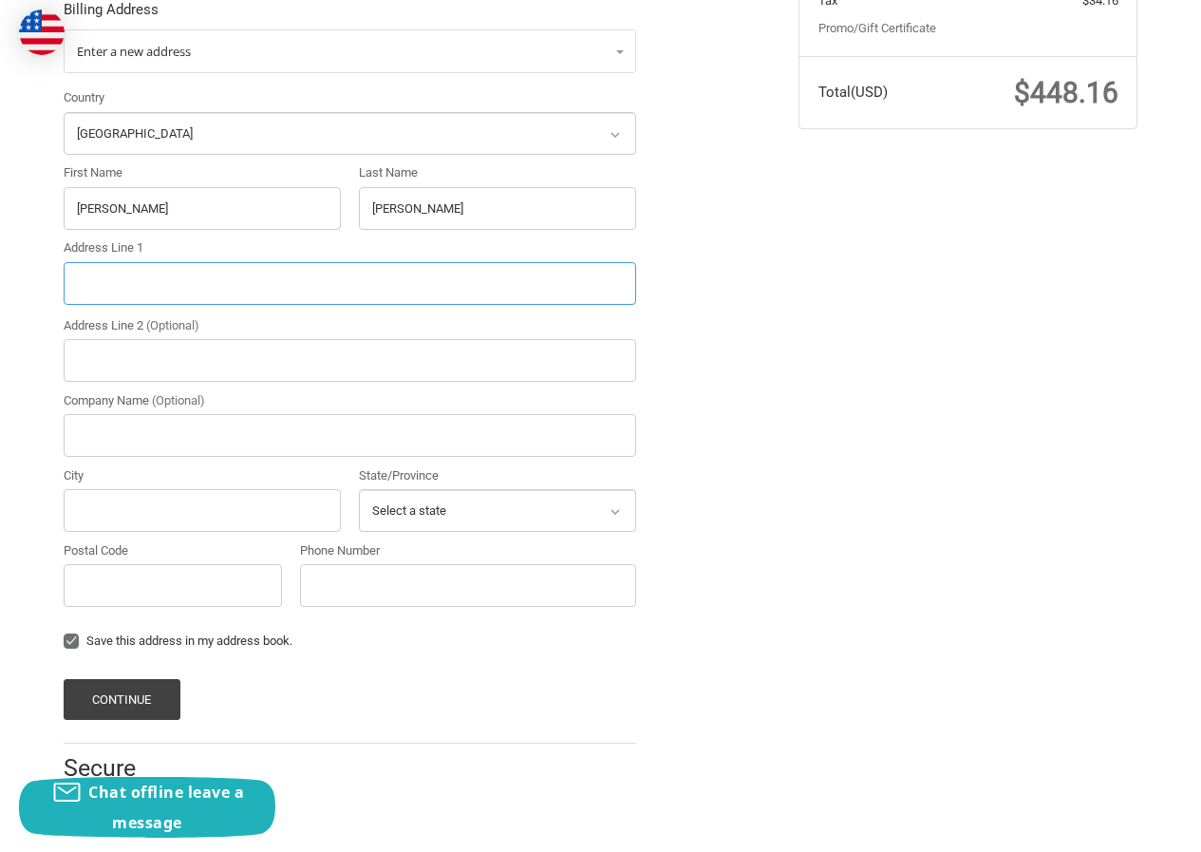
paste input "3550 S GEVERS ST APT 1305 SAN ANTONIO TX 78210"
click at [354, 293] on input "3550 S GEVERS ST APT 1305 SAN ANTONIO TX 78210" at bounding box center [350, 283] width 573 height 43
click at [356, 292] on input "3550 S GEVERS ST APT 1305 SAN ANTONIO TX 78210" at bounding box center [350, 283] width 573 height 43
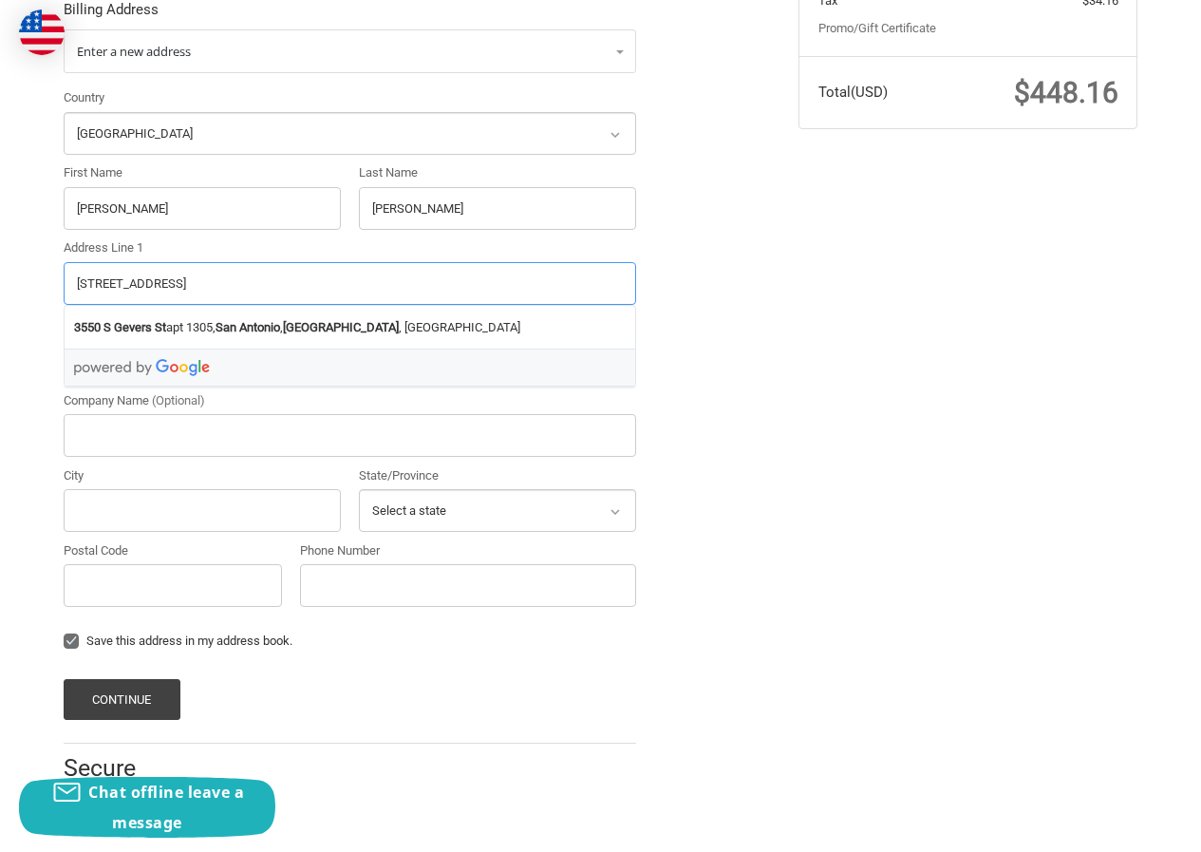
type input "3550 S GEVERS ST APT 1305 SAN ANTONIO TX"
click at [202, 599] on input "Postal Code" at bounding box center [173, 585] width 218 height 43
paste input "78210"
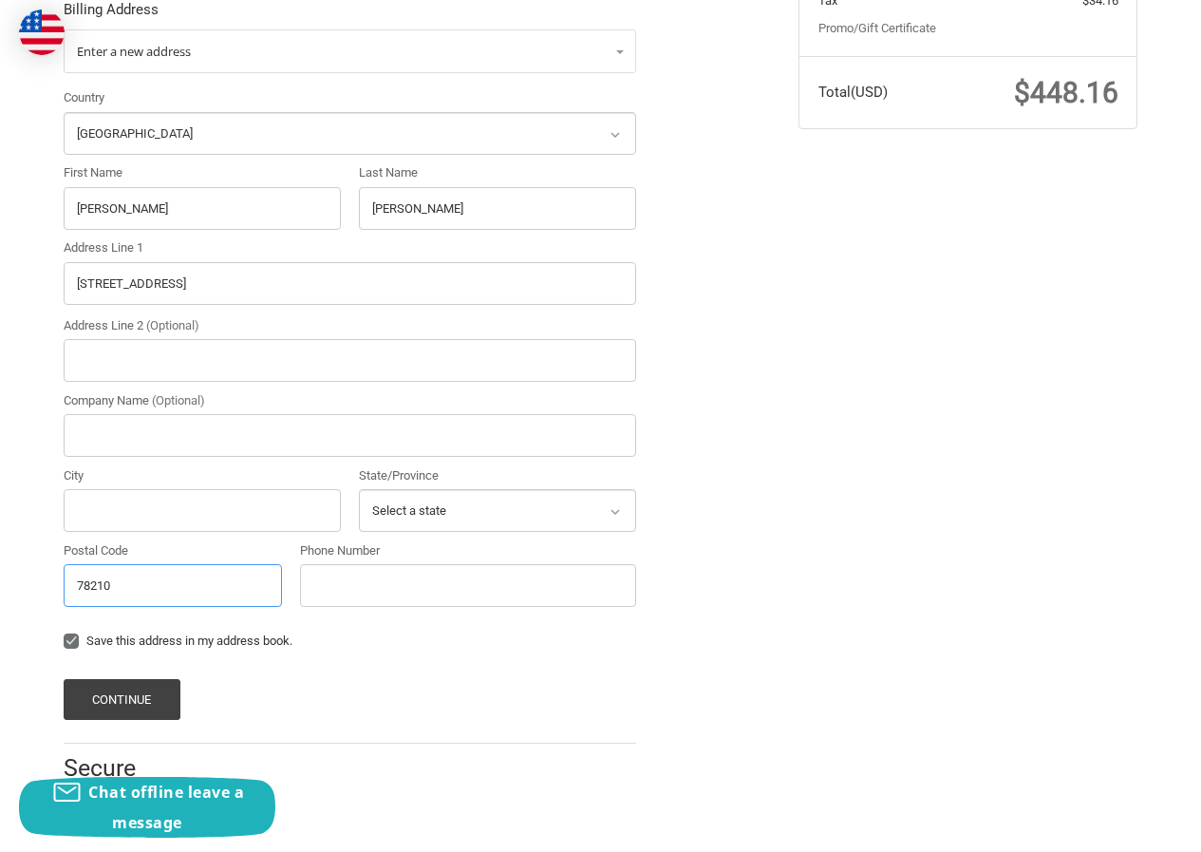
type input "78210"
click at [293, 297] on input "3550 S GEVERS ST APT 1305 SAN ANTONIO TX" at bounding box center [350, 283] width 573 height 43
drag, startPoint x: 238, startPoint y: 284, endPoint x: 424, endPoint y: 299, distance: 186.7
click at [424, 299] on input "3550 S GEVERS ST APT 1305 SAN ANTONIO TX" at bounding box center [350, 283] width 573 height 43
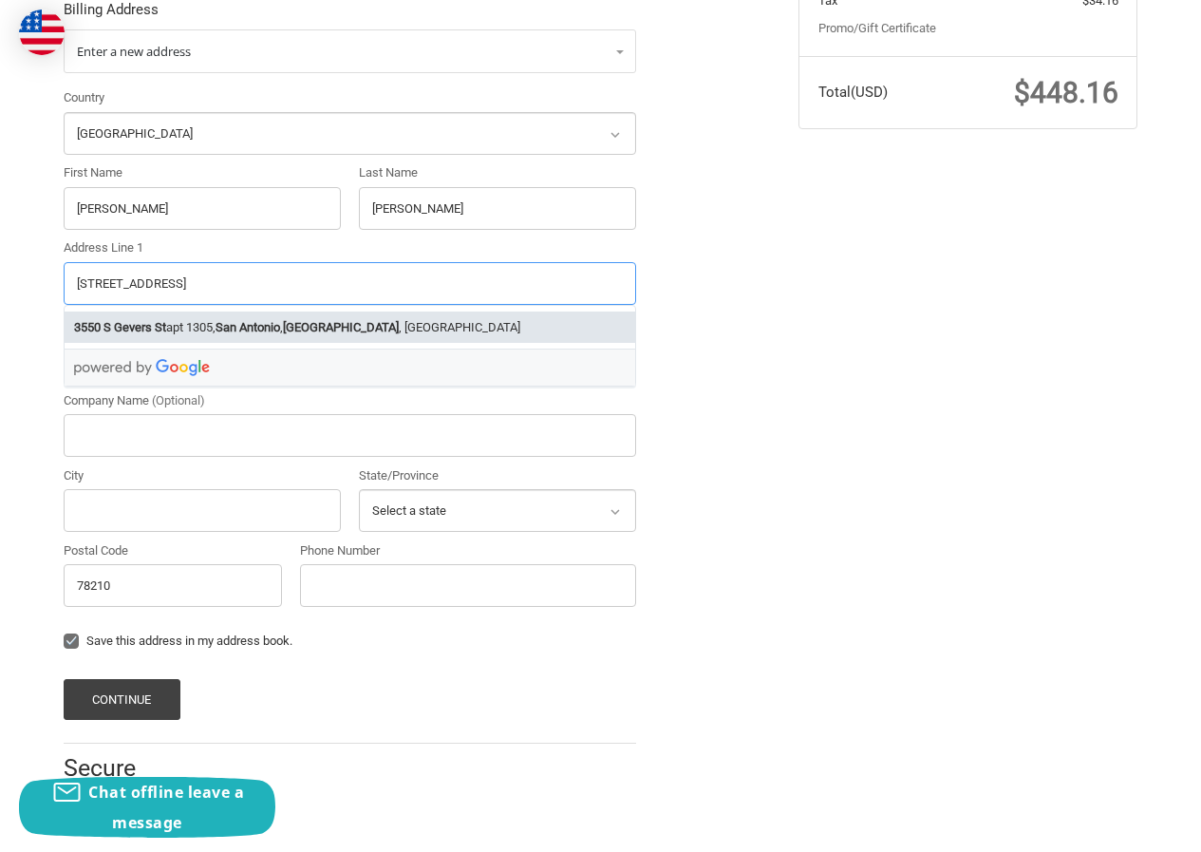
type input "3550 S GEVERS ST APT 1305"
click at [109, 525] on input "City" at bounding box center [202, 510] width 277 height 43
paste input "SAN ANTONIO TX"
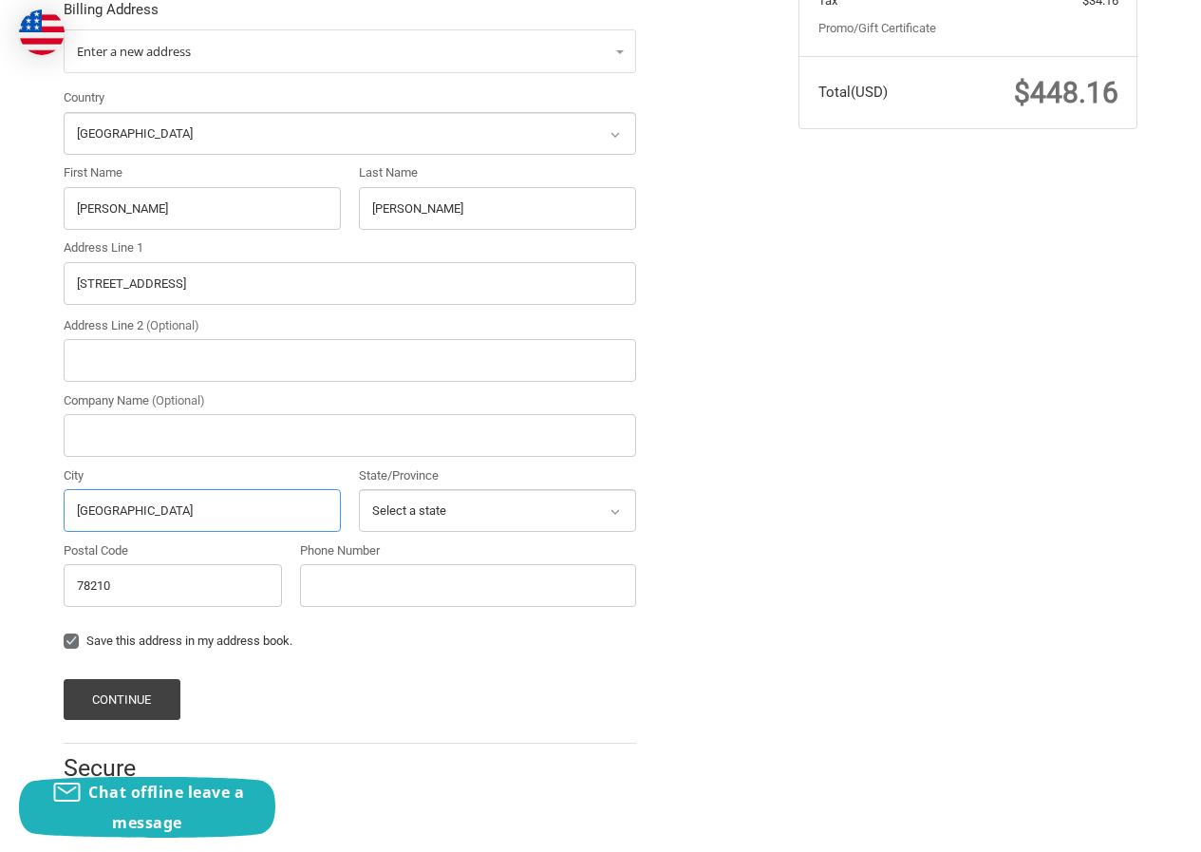
drag, startPoint x: 161, startPoint y: 513, endPoint x: 277, endPoint y: 510, distance: 115.9
click at [277, 510] on input "SAN ANTONIO TX" at bounding box center [202, 510] width 277 height 43
type input "SAN ANTONIO"
click at [443, 526] on select "Select a state Alabama Alaska American Samoa Arizona Arkansas Armed Forces Amer…" at bounding box center [497, 510] width 277 height 43
select select "TX"
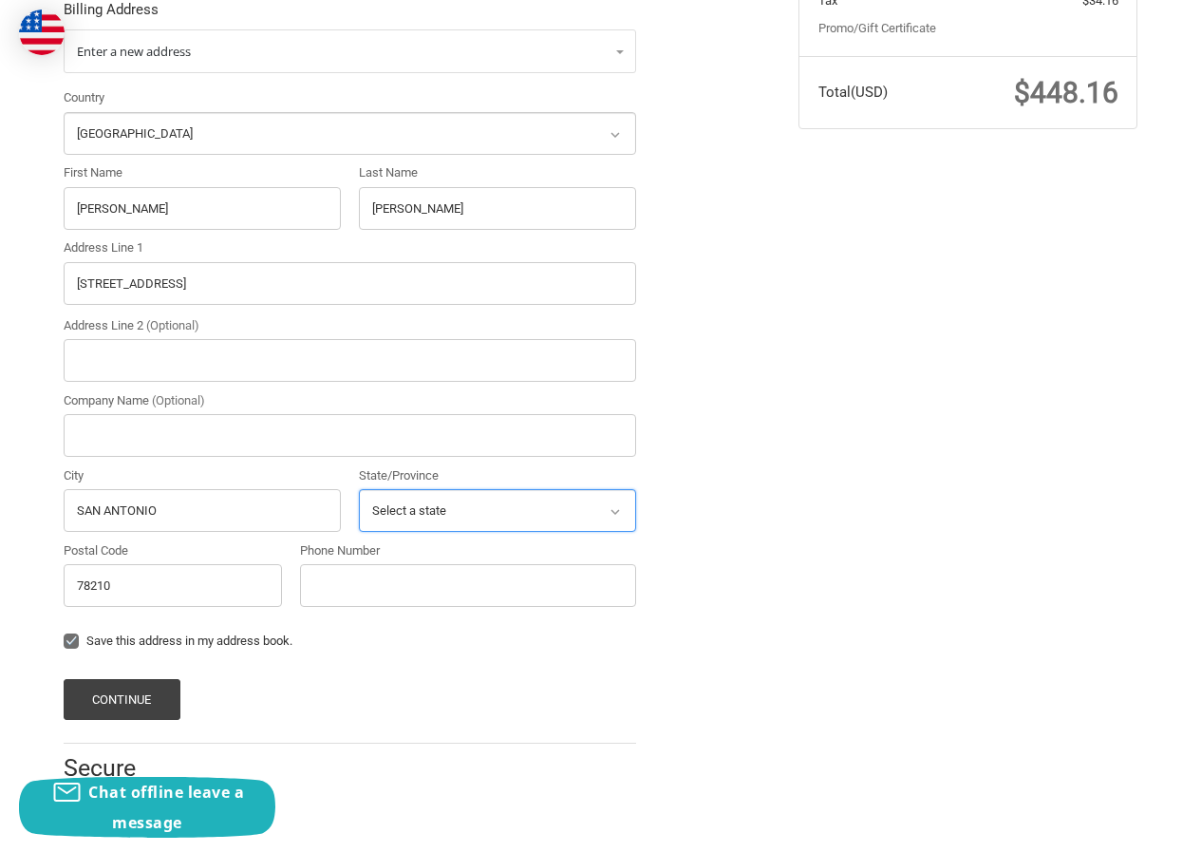
click at [359, 489] on select "Select a state Alabama Alaska American Samoa Arizona Arkansas Armed Forces Amer…" at bounding box center [497, 510] width 277 height 43
click at [359, 570] on input "Phone Number" at bounding box center [468, 585] width 336 height 43
type input "2306522125"
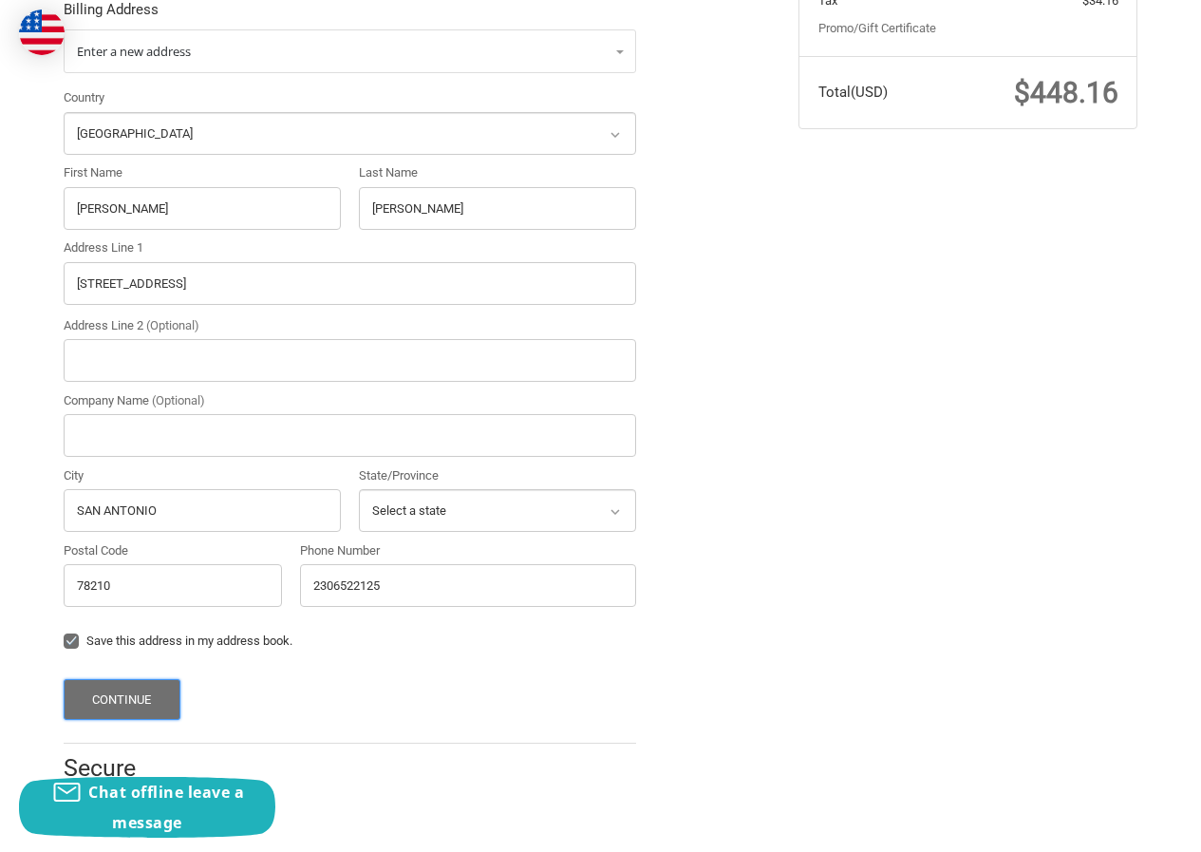
click at [156, 681] on button "Continue" at bounding box center [122, 699] width 117 height 41
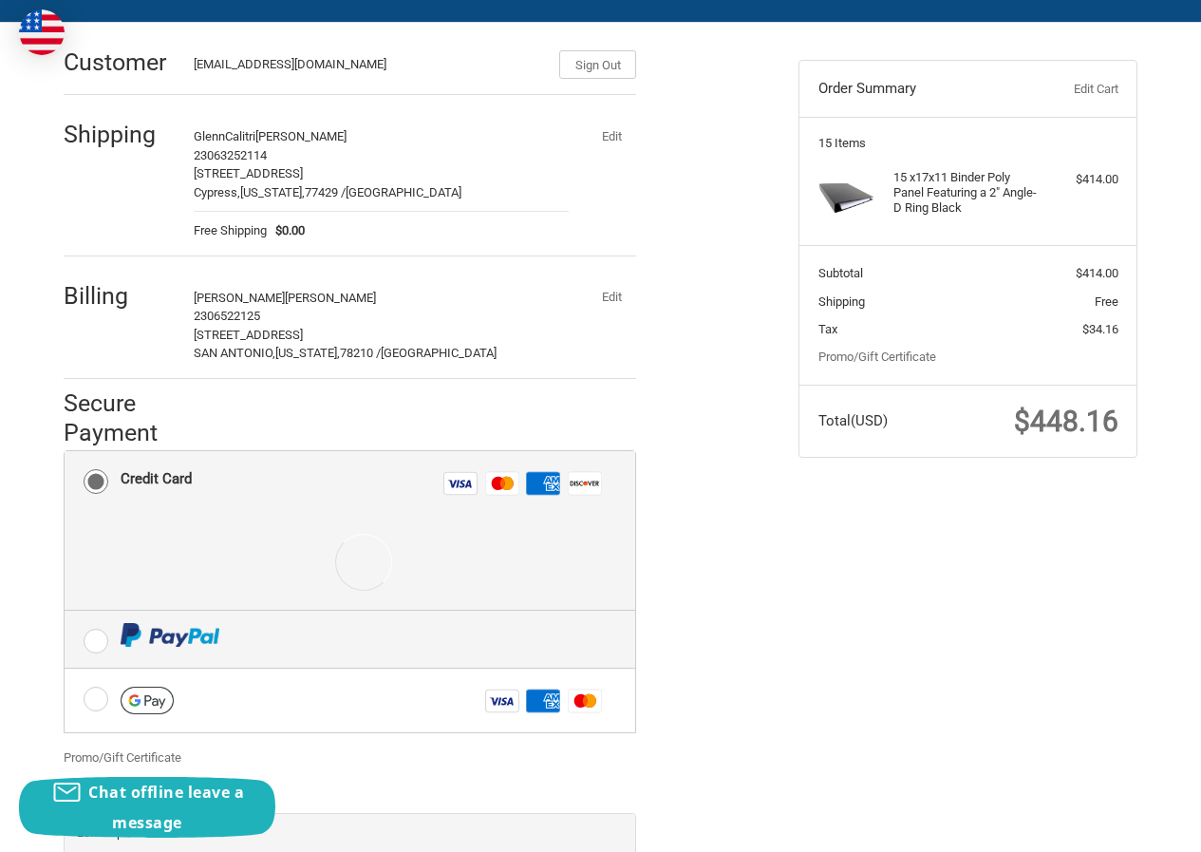
scroll to position [328, 0]
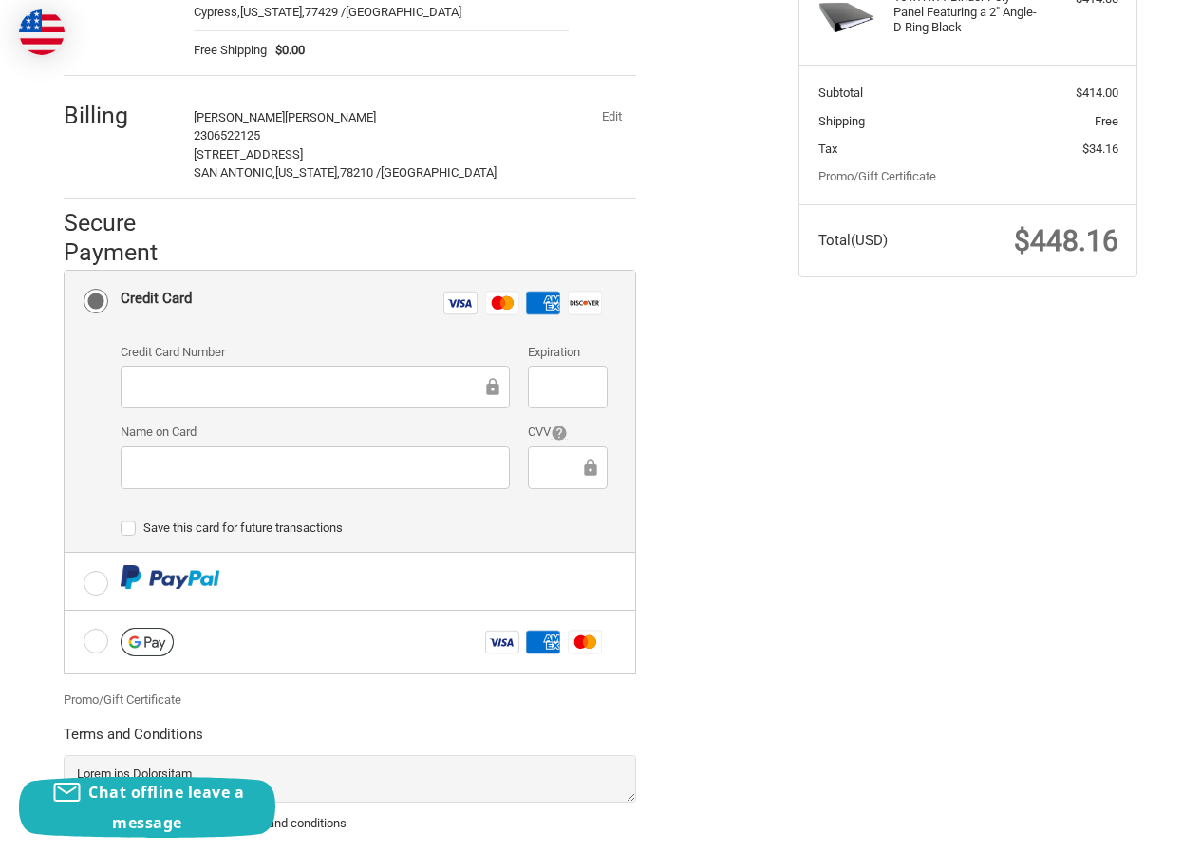
drag, startPoint x: 341, startPoint y: 356, endPoint x: 335, endPoint y: 367, distance: 12.7
click at [339, 359] on label "Credit Card Number" at bounding box center [315, 352] width 389 height 19
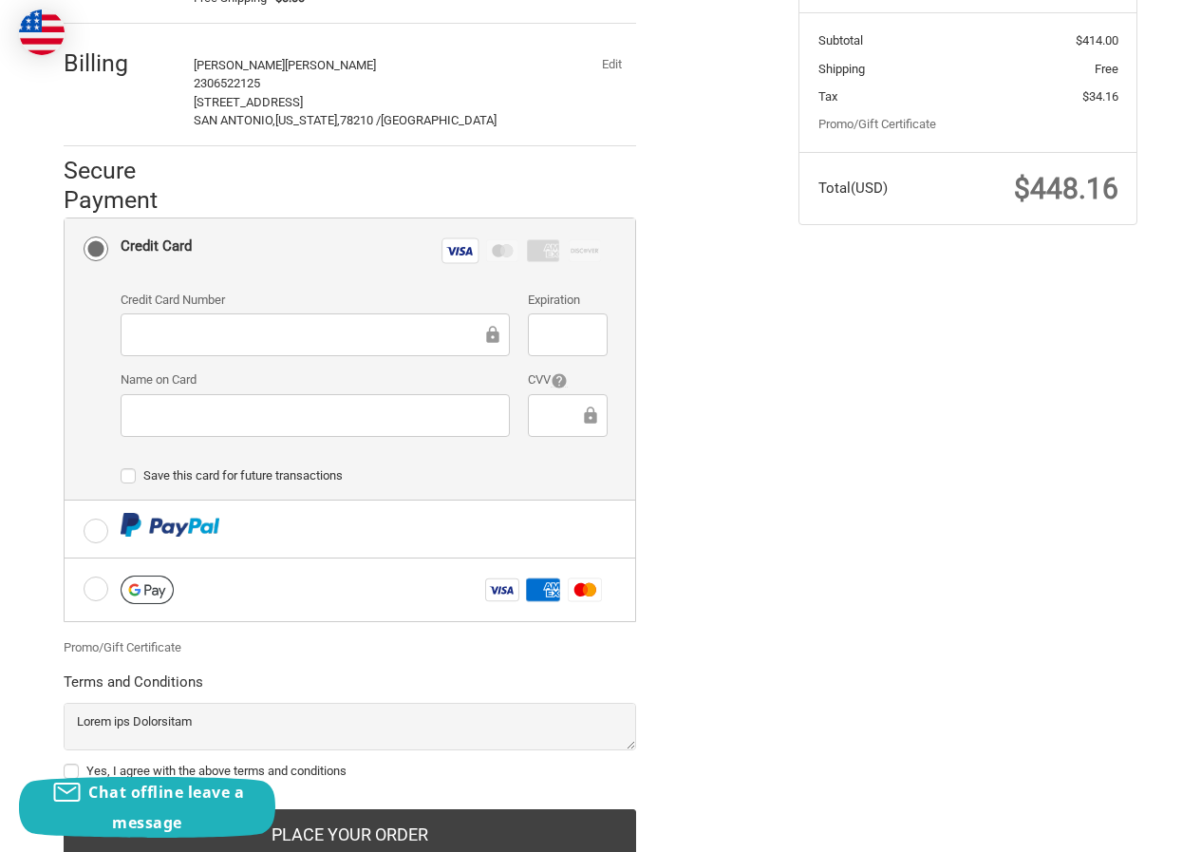
scroll to position [449, 0]
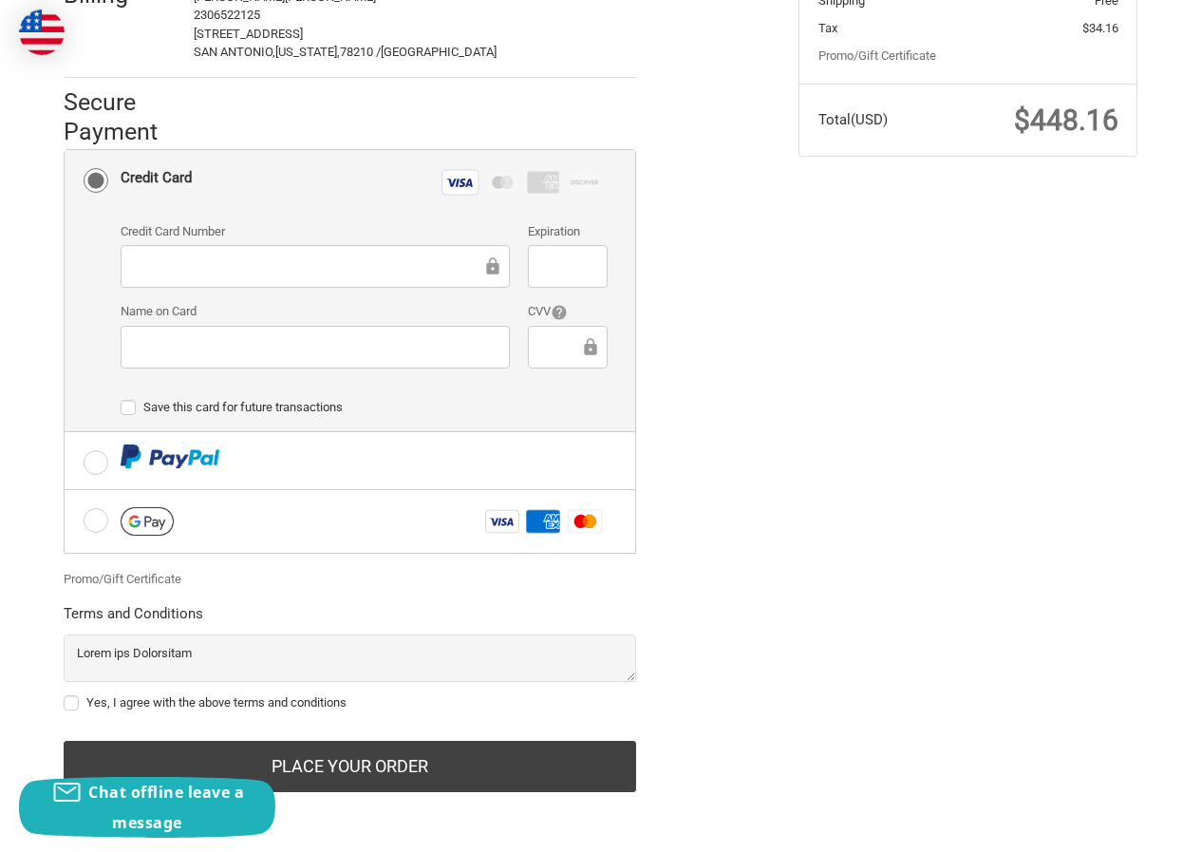
click at [245, 705] on label "Yes, I agree with the above terms and conditions" at bounding box center [350, 702] width 573 height 15
click at [65, 694] on input "Yes, I agree with the above terms and conditions" at bounding box center [64, 693] width 1 height 1
checkbox input "true"
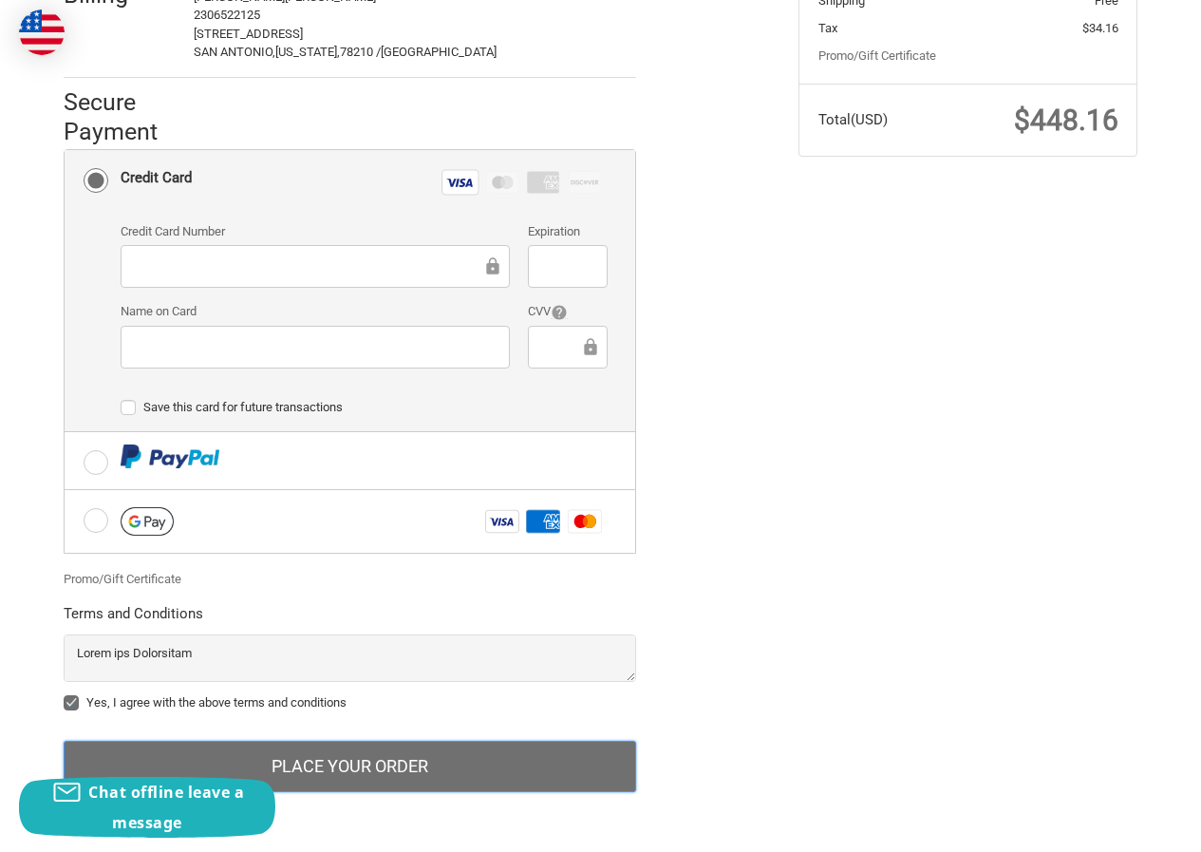
click at [373, 765] on button "Place Your Order" at bounding box center [350, 766] width 573 height 51
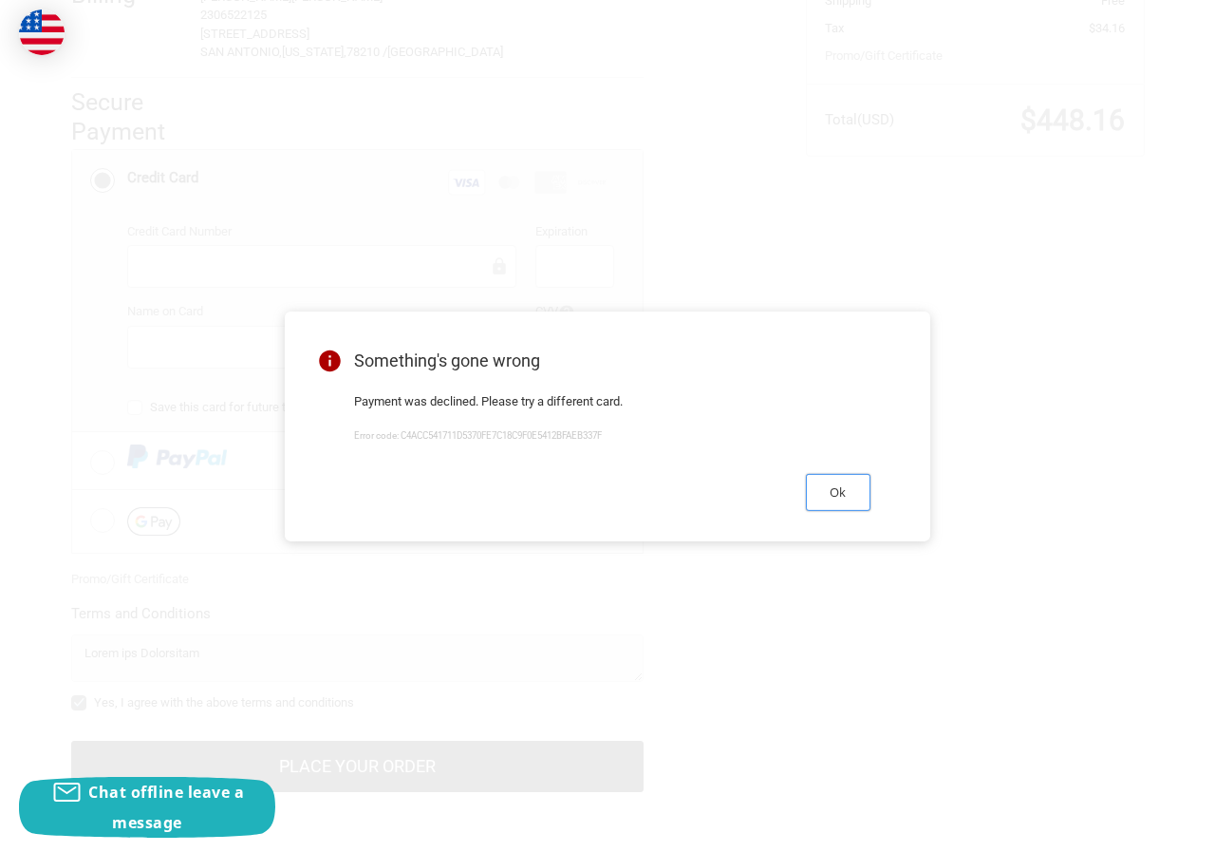
click at [828, 494] on button "Ok" at bounding box center [838, 492] width 65 height 37
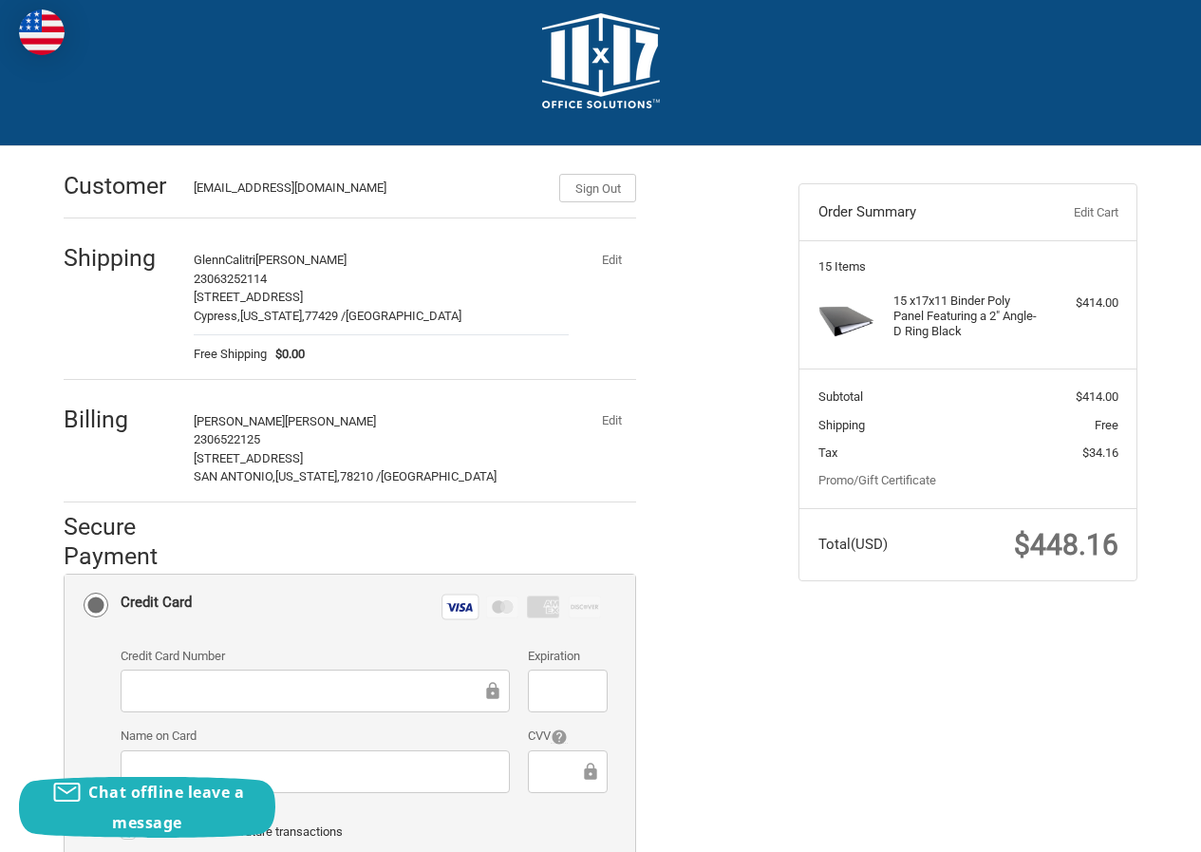
scroll to position [0, 0]
